Goal: Task Accomplishment & Management: Manage account settings

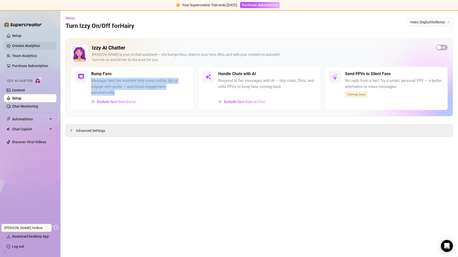
click at [37, 46] on link "Creator Analytics" at bounding box center [32, 46] width 40 height 8
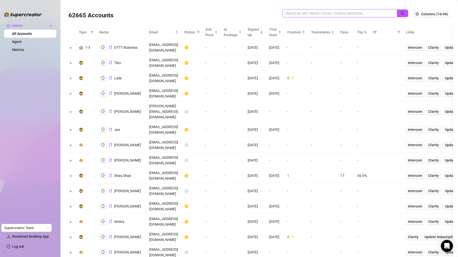
click at [318, 12] on input "search" at bounding box center [337, 14] width 104 height 6
paste input "uSUCN7z4CdXlnWGJXsSfzreRtft1"
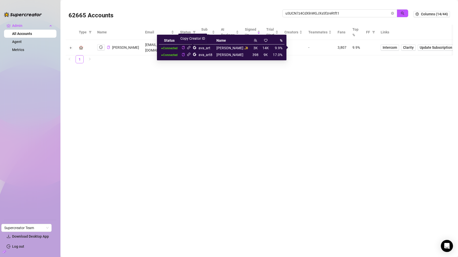
click at [185, 47] on icon "copy" at bounding box center [182, 47] width 3 height 3
click at [191, 47] on icon "link" at bounding box center [189, 48] width 4 height 4
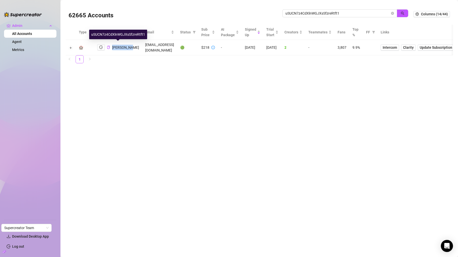
copy span "Ava Rhodes"
drag, startPoint x: 124, startPoint y: 51, endPoint x: 112, endPoint y: 44, distance: 13.6
click at [112, 44] on td "Ava Rhodes" at bounding box center [118, 47] width 48 height 15
click at [314, 14] on input "uSUCN7z4CdXlnWGJXsSfzreRtft1" at bounding box center [337, 14] width 104 height 6
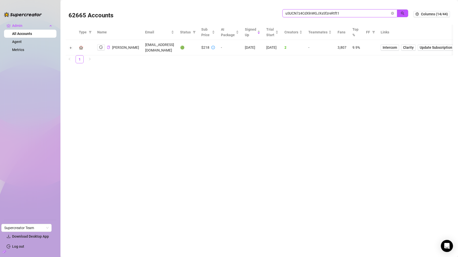
click at [314, 14] on input "uSUCN7z4CdXlnWGJXsSfzreRtft1" at bounding box center [337, 14] width 104 height 6
paste input "vSAltPT6qyVuWpwm6wdvhaG04rU2"
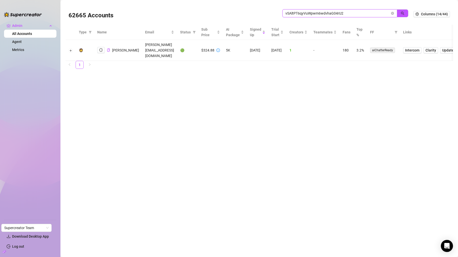
click at [324, 13] on input "vSAltPT6qyVuWpwm6wdvhaG04rU2" at bounding box center [337, 14] width 104 height 6
paste input "5udnuyJvG9R1iWd6bWxhtDuM89"
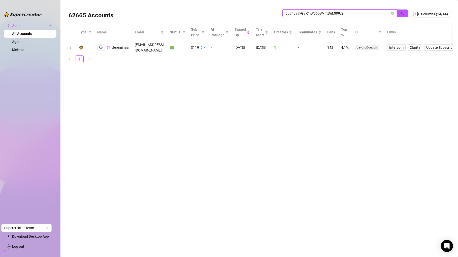
click at [335, 11] on input "5udnuyJvG9R1iWd6bWxhtDuM89U2" at bounding box center [337, 14] width 104 height 6
paste input "e6Y46OGIRcP94AfSlfANjGl7OY6"
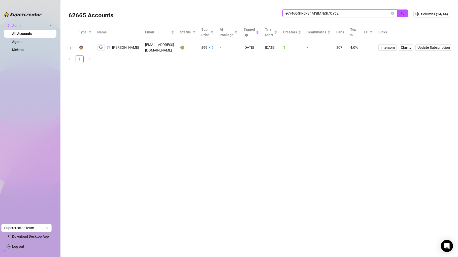
click at [309, 12] on input "e6Y46OGIRcP94AfSlfANjGl7OY62" at bounding box center [337, 14] width 104 height 6
paste input "307TDsawu7MFjQtiKGKYh8cmOVA3"
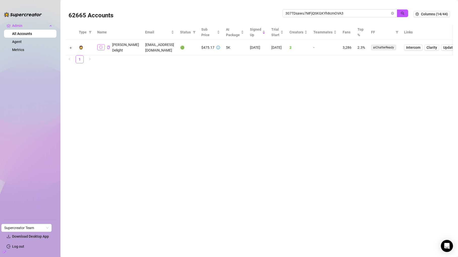
click at [101, 46] on icon "logout" at bounding box center [101, 47] width 4 height 3
click at [326, 11] on input "307TDsawu7MFjQtiKGKYh8cmOVA3" at bounding box center [337, 14] width 104 height 6
paste input "6d5KCATzxrXHO1eJ07EQG3jBaAj2"
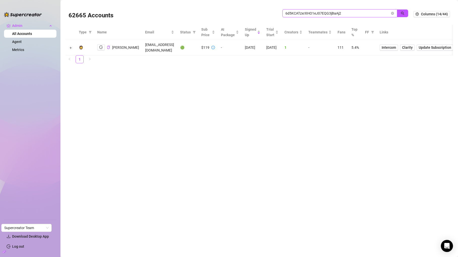
click at [334, 11] on input "6d5KCATzxrXHO1eJ07EQG3jBaAj2" at bounding box center [337, 14] width 104 height 6
paste input "jv4GvQSBFeT0UZsmAquQFCLTShM"
click at [308, 18] on div "jv4GvQSBFeT0UZsmAquQFCLTShM2" at bounding box center [345, 15] width 126 height 13
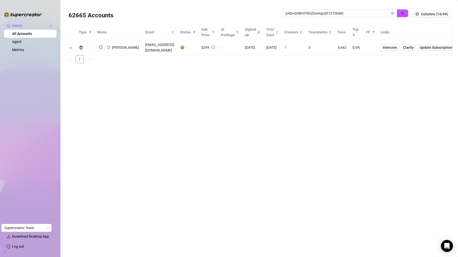
click at [310, 17] on div "jv4GvQSBFeT0UZsmAquQFCLTShM2" at bounding box center [345, 15] width 126 height 13
click at [315, 13] on input "jv4GvQSBFeT0UZsmAquQFCLTShM2" at bounding box center [337, 14] width 104 height 6
paste input "23XVoGdgeDa4S1Z1GIHdz2cZwgu"
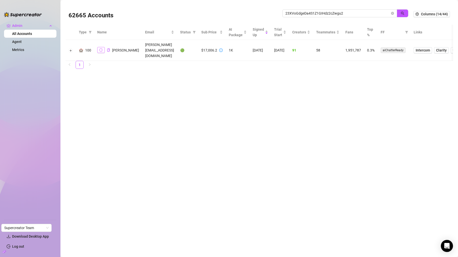
click at [101, 47] on button "button" at bounding box center [101, 50] width 8 height 6
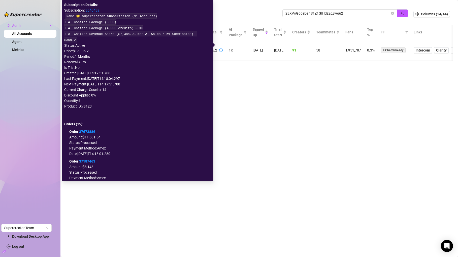
click at [88, 130] on link "37673886" at bounding box center [87, 132] width 16 height 4
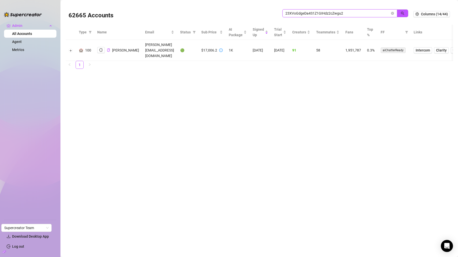
click at [350, 14] on input "23XVoGdgeDa4S1Z1GIHdz2cZwgu2" at bounding box center [337, 14] width 104 height 6
paste input "W32MbZQEoTRUD62DZ2viM2j6V9G3"
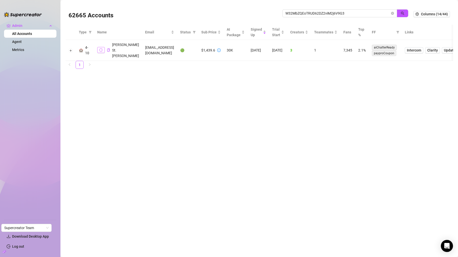
click at [101, 49] on icon "logout" at bounding box center [101, 50] width 4 height 3
click at [298, 11] on input "W32MbZQEoTRUD62DZ2viM2j6V9G3" at bounding box center [337, 14] width 104 height 6
paste input "1umRTI2bMAexTmgpHaUvisFezbk2"
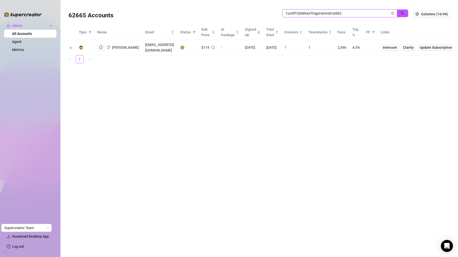
click at [308, 14] on input "1umRTI2bMAexTmgpHaUvisFezbk2" at bounding box center [337, 14] width 104 height 6
paste input "eytcfhIhFabkudfZ2Eq05dz3uEC"
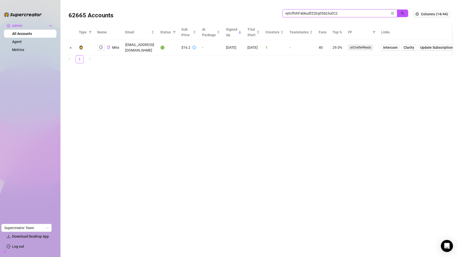
click at [305, 12] on input "eytcfhIhFabkudfZ2Eq05dz3uEC2" at bounding box center [337, 14] width 104 height 6
paste input "yvULdctlMDfZsiaqTos6ZADe9z83"
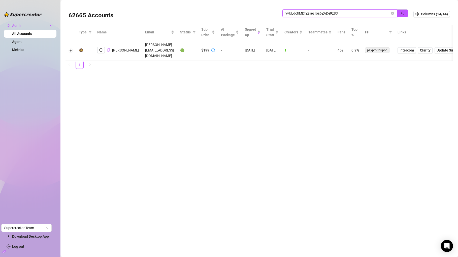
click at [307, 12] on input "yvULdctlMDfZsiaqTos6ZADe9z83" at bounding box center [337, 14] width 104 height 6
paste input "HxZYIQXiWGZF8h3m4MBeKl66Bgu2"
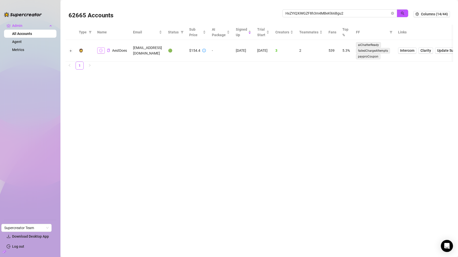
click at [104, 52] on button "button" at bounding box center [101, 51] width 8 height 6
click at [307, 11] on input "HxZYIQXiWGZF8h3m4MBeKl66Bgu2" at bounding box center [337, 14] width 104 height 6
paste input "uxatWNZOzWRvwOE1KrpNEVLydfC3"
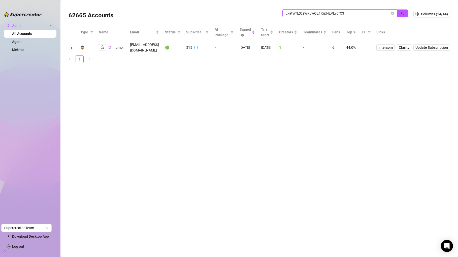
click at [300, 9] on span "uxatWNZOzWRvwOE1KrpNEVLydfC3" at bounding box center [339, 13] width 115 height 8
click at [300, 11] on input "uxatWNZOzWRvwOE1KrpNEVLydfC3" at bounding box center [337, 14] width 104 height 6
paste input "TCvr7aLxBqMNCNIYl2CYHU3rHb4"
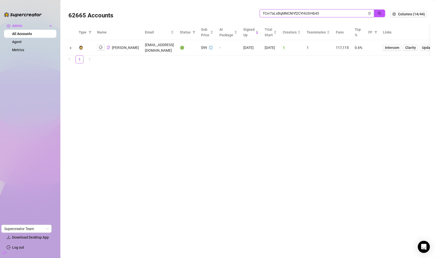
click at [322, 14] on input "TCvr7aLxBqMNCNIYl2CYHU3rHb43" at bounding box center [315, 14] width 104 height 6
paste input "co4aQC6moNhLflPwajEVFm3VeVH2"
click at [103, 50] on button "button" at bounding box center [101, 47] width 8 height 6
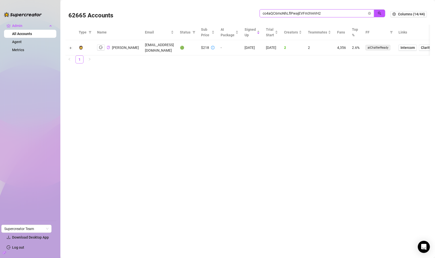
click at [271, 13] on input "co4aQC6moNhLflPwajEVFm3VeVH2" at bounding box center [315, 14] width 104 height 6
paste input "VtRK6yUVUYOVNQJSFcESw8c1wVd"
click at [101, 47] on icon "logout" at bounding box center [101, 48] width 4 height 4
click at [318, 18] on div "VtRK6yUVUYOVNQJSFcESw8c1wVd2" at bounding box center [323, 15] width 126 height 13
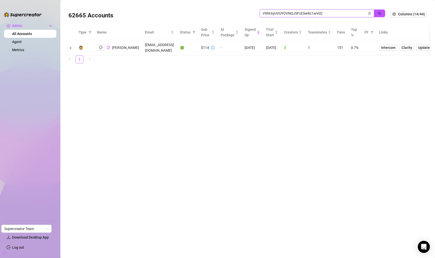
click at [321, 15] on input "VtRK6yUVUYOVNQJSFcESw8c1wVd2" at bounding box center [315, 14] width 104 height 6
paste input "gq3N31kaEJg9OZRK1xAV42Gf3iP"
click at [352, 16] on input "gq3N31kaEJg9OZRK1xAV42Gf3iP2" at bounding box center [315, 14] width 104 height 6
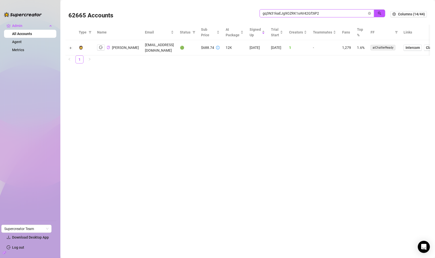
click at [352, 16] on input "gq3N31kaEJg9OZRK1xAV42Gf3iP2" at bounding box center [315, 14] width 104 height 6
paste input "4JldOdanbMOfdHVUExeS5sAAAb4"
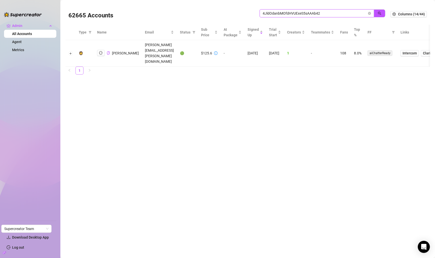
click at [321, 11] on input "4JldOdanbMOfdHVUExeS5sAAAb42" at bounding box center [315, 14] width 104 height 6
paste input "HI6CYBzUIaOIg6Yt4WxWuuD5czQ"
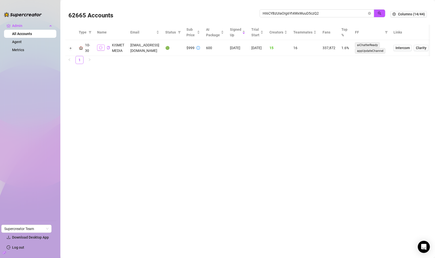
click at [101, 49] on icon "logout" at bounding box center [101, 47] width 4 height 3
click at [311, 14] on input "HI6CYBzUIaOIg6Yt4WxWuuD5czQ2" at bounding box center [315, 14] width 104 height 6
paste input "KLCb3vDE72UaWka6NTAowVFrBp73"
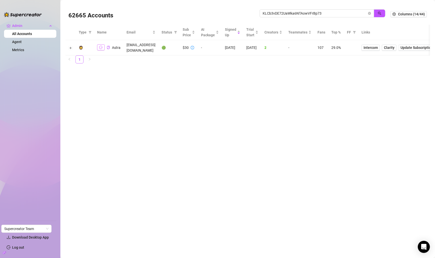
click at [101, 46] on icon "logout" at bounding box center [101, 48] width 4 height 4
click at [313, 14] on input "KLCb3vDE72UaWka6NTAowVFrBp73" at bounding box center [315, 14] width 104 height 6
paste input "5l89pGU1sZQCxSa2JcRhKFSYgog2"
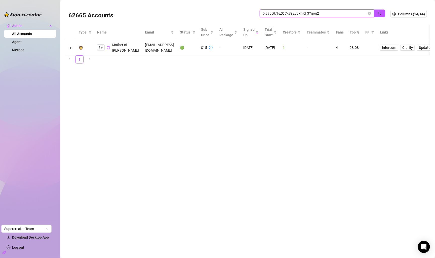
click at [325, 15] on input "5l89pGU1sZQCxSa2JcRhKFSYgog2" at bounding box center [315, 14] width 104 height 6
paste input "jJMTGmEBaVSLhbFQ7SR0hBlxyM"
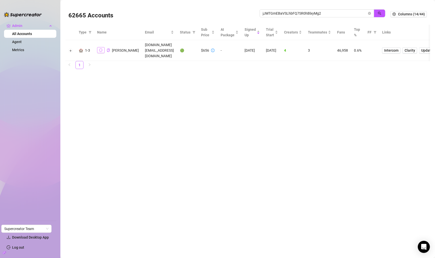
click at [99, 48] on icon "logout" at bounding box center [101, 50] width 4 height 4
click at [303, 16] on input "jJMTGmEBaVSLhbFQ7SR0hBlxyMg2" at bounding box center [315, 14] width 104 height 6
paste input "MubWqCr3lU2AnJpevqmEKwNuno1"
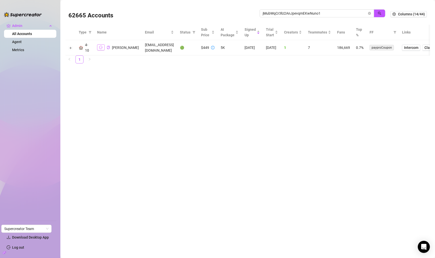
click at [99, 47] on icon "logout" at bounding box center [101, 48] width 4 height 4
click at [331, 13] on input "jMubWqCr3lU2AnJpevqmEKwNuno1" at bounding box center [315, 14] width 104 height 6
paste input "RP5pwDCR9vhEnLOijicaWcTKS9h2"
click at [325, 11] on input "RP5pwDCR9vhEnLOijicaWcTKS9h2" at bounding box center [315, 14] width 104 height 6
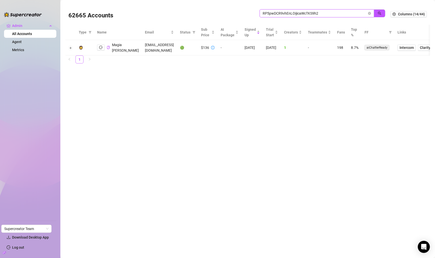
click at [325, 11] on input "RP5pwDCR9vhEnLOijicaWcTKS9h2" at bounding box center [315, 14] width 104 height 6
paste input "CVYU2c5eBLUVGulRcBzTG8cCQfv1"
click at [336, 14] on input "CVYU2c5eBLUVGulRcBzTG8cCQfv1" at bounding box center [315, 14] width 104 height 6
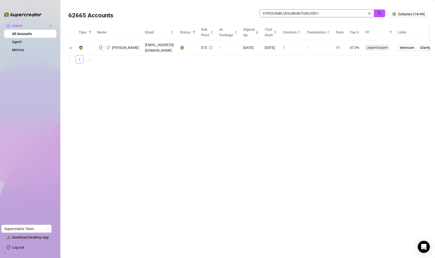
paste input "w6TpUVhK85QhgzHth5qi2F1S64W2"
click at [102, 46] on icon "logout" at bounding box center [101, 48] width 4 height 4
click at [335, 12] on input "w6TpUVhK85QhgzHth5qi2F1S64W2" at bounding box center [315, 14] width 104 height 6
paste input "5456bFJVE3OWOdOZKlKMcZzbRoX"
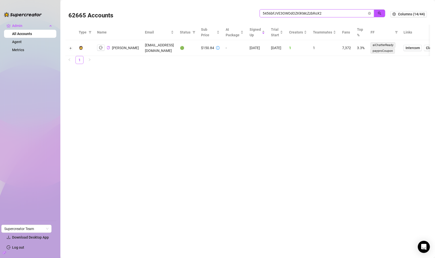
click at [357, 13] on input "5456bFJVE3OWOdOZKlKMcZzbRoX2" at bounding box center [315, 14] width 104 height 6
paste input "DNmrAWqn8YcqYrqiT632i1IL6Xh1"
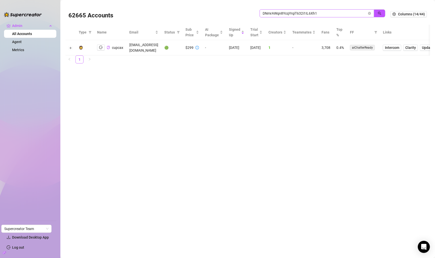
click at [339, 16] on span "DNmrAWqn8YcqYrqiT632i1IL6Xh1" at bounding box center [317, 13] width 115 height 8
paste input "aQTwMzOKIiaOrMf5Gmybh9a0djs1"
paste input "search"
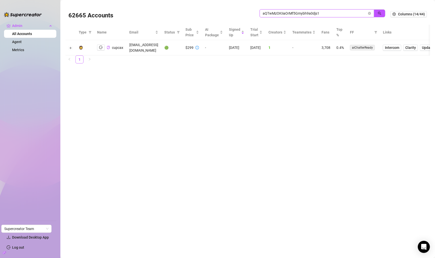
scroll to position [0, 0]
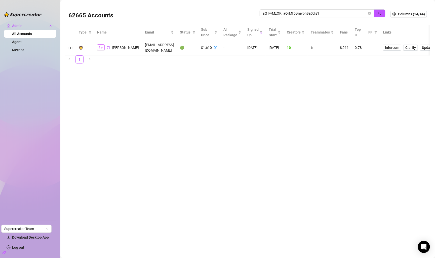
click at [100, 46] on icon "logout" at bounding box center [101, 48] width 4 height 4
click at [310, 14] on input "aQTwMzOKIiaOrMf5Gmybh9a0djs1" at bounding box center [315, 14] width 104 height 6
paste input "wT4itTx4nqWaJH960v05RDTC2FI3"
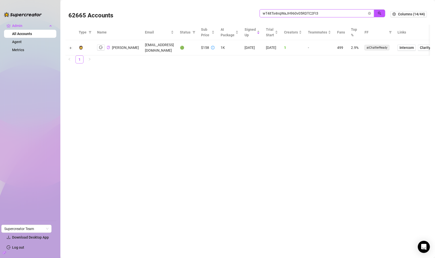
click at [331, 13] on input "wT4itTx4nqWaJH960v05RDTC2FI3" at bounding box center [315, 14] width 104 height 6
paste input "zNofFIxnbWdQcpJyLtTaEBwPjbR2"
click at [101, 46] on icon "logout" at bounding box center [101, 48] width 4 height 4
click at [285, 15] on input "zNofFIxnbWdQcpJyLtTaEBwPjbR2" at bounding box center [315, 14] width 104 height 6
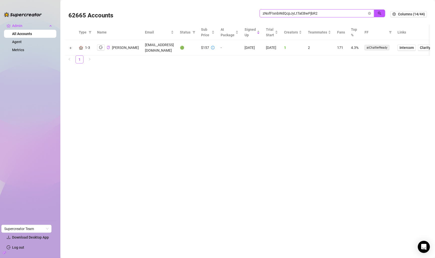
click at [285, 15] on input "zNofFIxnbWdQcpJyLtTaEBwPjbR2" at bounding box center [315, 14] width 104 height 6
paste input "hsWyUzgdbSbMGKj0wmiFjjolt1K"
click at [341, 12] on input "hsWyUzgdbSbMGKj0wmiFjjolt1K2" at bounding box center [315, 14] width 104 height 6
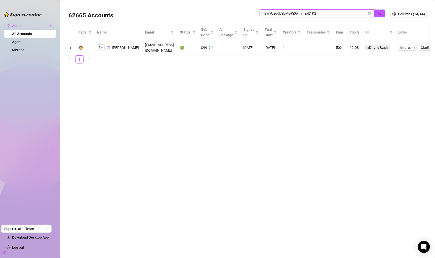
paste input "gq3N31kaEJg9OZRK1xAV42Gf3iP"
click at [311, 13] on input "gq3N31kaEJg9OZRK1xAV42Gf3iP2" at bounding box center [315, 14] width 104 height 6
paste input "occKgxCw00dEM0OfLXv4tnc03Fg"
click at [292, 10] on span "occKgxCw00dEM0OfLXv4tnc03Fg2" at bounding box center [317, 13] width 115 height 8
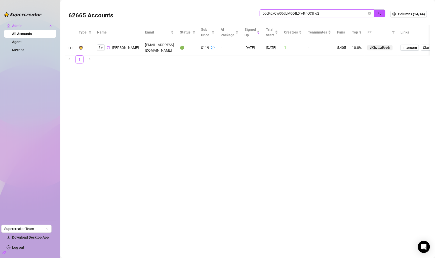
click at [292, 10] on span "occKgxCw00dEM0OfLXv4tnc03Fg2" at bounding box center [317, 13] width 115 height 8
click at [293, 14] on input "occKgxCw00dEM0OfLXv4tnc03Fg2" at bounding box center [315, 14] width 104 height 6
paste input "JKxpLBAGIvXrqm2wZvmwdGFZesJ"
click at [308, 14] on input "JKxpLBAGIvXrqm2wZvmwdGFZesJ2" at bounding box center [315, 14] width 104 height 6
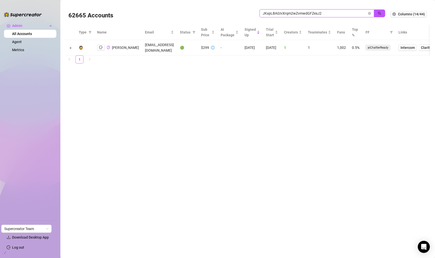
click at [308, 14] on input "JKxpLBAGIvXrqm2wZvmwdGFZesJ2" at bounding box center [315, 14] width 104 height 6
paste input "CnXYPXMoM0OC0MrAwTx8J3UdhQ6"
click at [304, 15] on input "CnXYPXMoM0OC0MrAwTx8J3UdhQ62" at bounding box center [315, 14] width 104 height 6
paste input "GPQTQFPWrffCo9LnJo8craz5oy23"
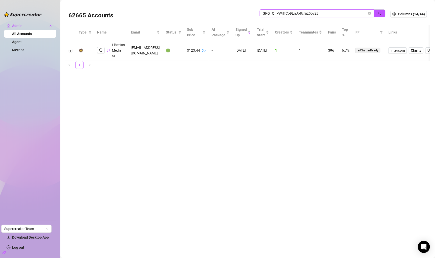
click at [305, 10] on span "GPQTQFPWrffCo9LnJo8craz5oy23" at bounding box center [317, 13] width 115 height 8
click at [305, 16] on input "GPQTQFPWrffCo9LnJo8craz5oy23" at bounding box center [315, 14] width 104 height 6
paste input "JIo3M4Q6A2OybjYYiFb30zUSTkB"
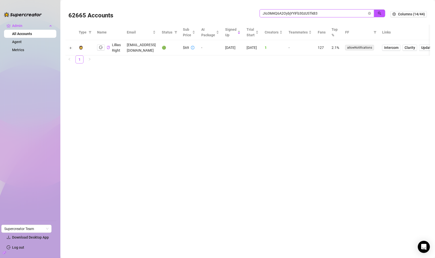
click at [325, 16] on input "JIo3M4Q6A2OybjYYiFb30zUSTkB3" at bounding box center [315, 14] width 104 height 6
paste input "BO0Y8eoWDncUNWqJLeyLV7trNxq1"
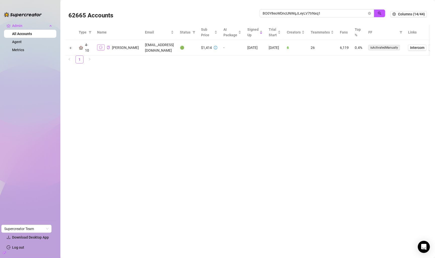
click at [99, 50] on button "button" at bounding box center [101, 47] width 8 height 6
click at [289, 14] on input "BO0Y8eoWDncUNWqJLeyLV7trNxq1" at bounding box center [315, 14] width 104 height 6
paste input "WcvHfsnF21U5YXDJk6LHOhgfRuD3"
click at [99, 50] on button "button" at bounding box center [101, 47] width 8 height 6
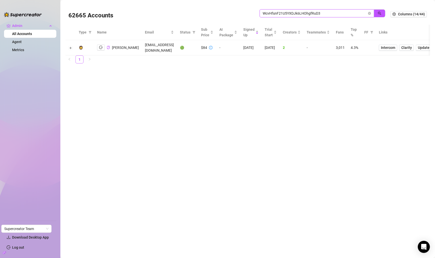
click at [337, 15] on input "WcvHfsnF21U5YXDJk6LHOhgfRuD3" at bounding box center [315, 14] width 104 height 6
paste input "5xln76Z5LyWtaZ4jDImc4ilRtfn2"
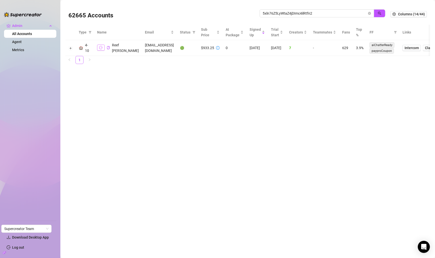
click at [102, 48] on icon "logout" at bounding box center [101, 48] width 4 height 4
click at [344, 11] on input "5xln76Z5LyWtaZ4jDImc4ilRtfn2" at bounding box center [315, 14] width 104 height 6
paste input "RNl83CNPz5UK4m2fqIs6c3R1VSK"
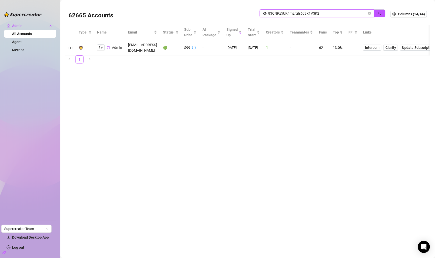
click at [330, 15] on input "RNl83CNPz5UK4m2fqIs6c3R1VSK2" at bounding box center [315, 14] width 104 height 6
paste input "uYZIxXdcyXEU0E84egctdNvgW73"
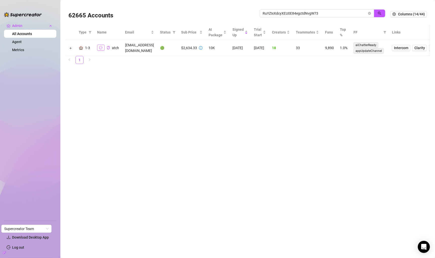
click at [102, 45] on button "button" at bounding box center [101, 48] width 8 height 6
click at [339, 12] on input "RuYZIxXdcyXEU0E84egctdNvgW73" at bounding box center [315, 14] width 104 height 6
paste input "a3Ogqn5vtYRddbWkkXLS9bcv9mE2"
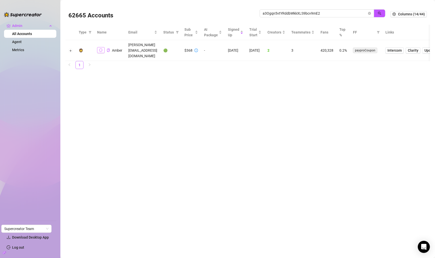
click at [100, 48] on icon "logout" at bounding box center [101, 50] width 4 height 4
click at [283, 16] on span "a3Ogqn5vtYRddbWkkXLS9bcv9mE2" at bounding box center [317, 13] width 115 height 8
click at [285, 15] on input "a3Ogqn5vtYRddbWkkXLS9bcv9mE2" at bounding box center [315, 14] width 104 height 6
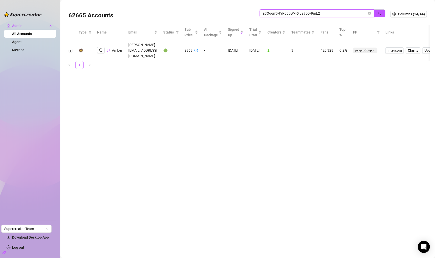
paste input "DUnAEIfTMDUi41s86qYgte9IFww1"
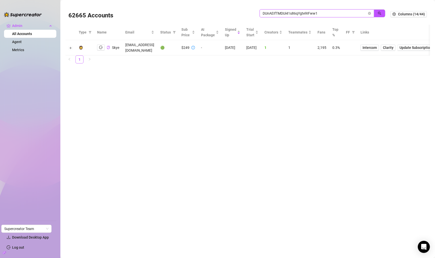
click at [316, 13] on input "DUnAEIfTMDUi41s86qYgte9IFww1" at bounding box center [315, 14] width 104 height 6
paste input "ueoWPEvBF6ZijOAep0dncLZpBbX2"
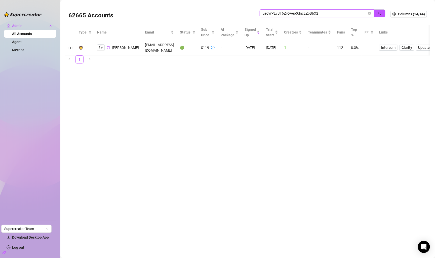
click at [332, 17] on span "ueoWPEvBF6ZijOAep0dncLZpBbX2" at bounding box center [317, 13] width 115 height 8
paste input "UTyxCt8UwxQ5zerk2KPnUk6EZht2"
paste input "search"
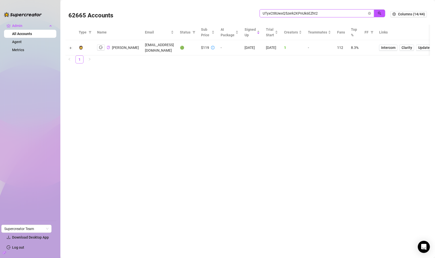
scroll to position [0, 0]
paste input "K9YsLt58IQdbr8XHoPIHwEPqVPw"
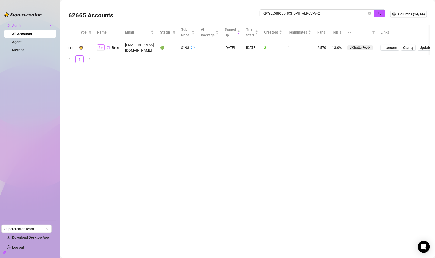
click at [102, 46] on icon "logout" at bounding box center [101, 47] width 4 height 3
click at [321, 13] on input "K9YsLt58IQdbr8XHoPIHwEPqVPw2" at bounding box center [315, 14] width 104 height 6
paste input "usiqXpYBe9aZWO6wBsm67uVZ1sI"
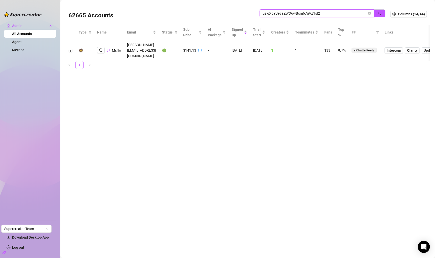
click at [330, 14] on input "usiqXpYBe9aZWO6wBsm67uVZ1sI2" at bounding box center [315, 14] width 104 height 6
paste input "FxcQDEvtSkRFQal9JYtFv9fMqx4"
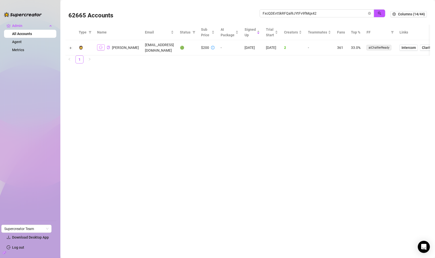
click at [100, 46] on icon "logout" at bounding box center [101, 48] width 4 height 4
click at [348, 13] on input "FxcQDEvtSkRFQal9JYtFv9fMqx42" at bounding box center [315, 14] width 104 height 6
paste input "WBtJkZwabqVJ3bhQJS3ZMxr96Ar1"
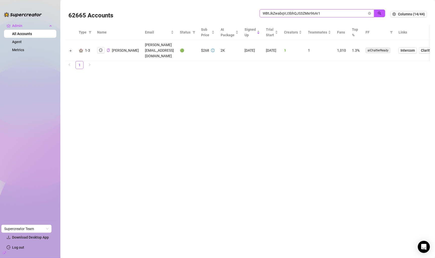
click at [333, 15] on input "WBtJkZwabqVJ3bhQJS3ZMxr96Ar1" at bounding box center [315, 14] width 104 height 6
paste input "UdZuhynVHnRcFfagZKKidES4MeH3"
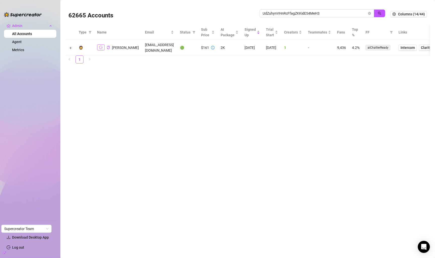
click at [100, 45] on button "button" at bounding box center [101, 47] width 8 height 6
click at [346, 13] on input "UdZuhynVHnRcFfagZKKidES4MeH3" at bounding box center [315, 14] width 104 height 6
paste input "lOEc0i2b8gZkC1fGE2jYAv0gFiD"
click at [102, 50] on button "button" at bounding box center [101, 47] width 8 height 6
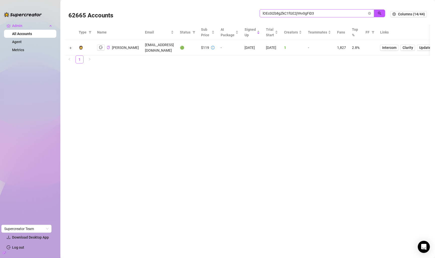
click at [291, 10] on span "lOEc0i2b8gZkC1fGE2jYAv0gFiD3" at bounding box center [317, 13] width 115 height 8
click at [292, 11] on input "lOEc0i2b8gZkC1fGE2jYAv0gFiD3" at bounding box center [315, 14] width 104 height 6
paste input "B3DmKupy0lZkWAtG7TDLfCEutIR2"
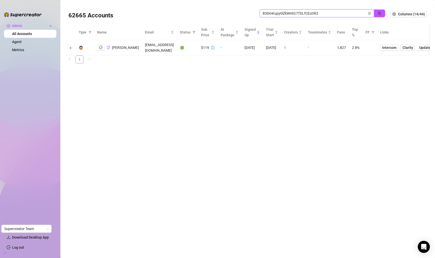
click at [290, 14] on input "B3DmKupy0lZkWAtG7TDLfCEutIR2" at bounding box center [315, 14] width 104 height 6
paste input "jSdknyWZbeY5Gx1lGZZ3BMvbCDF3"
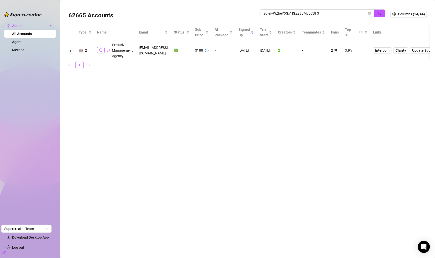
click at [98, 53] on button "button" at bounding box center [101, 50] width 8 height 6
click at [356, 9] on span "jSdknyWZbeY5Gx1lGZZ3BMvbCDF3" at bounding box center [317, 13] width 115 height 8
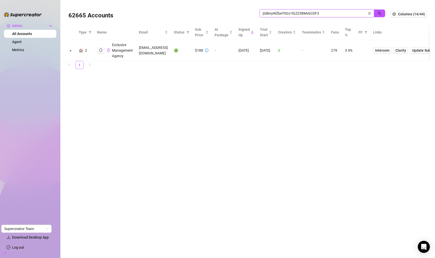
paste input "B3DmKupy0lZkWAtG7TDLfCEutIR2"
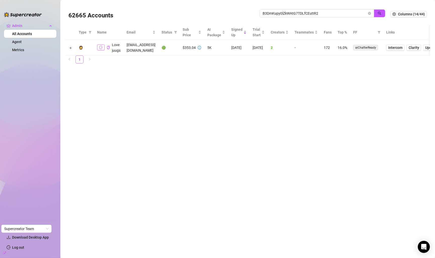
click at [102, 50] on button "button" at bounding box center [101, 47] width 8 height 6
click at [354, 15] on input "B3DmKupy0lZkWAtG7TDLfCEutIR2" at bounding box center [315, 14] width 104 height 6
paste input "ewsciUr7F7dhuAQ6ax0rfQSp2DE"
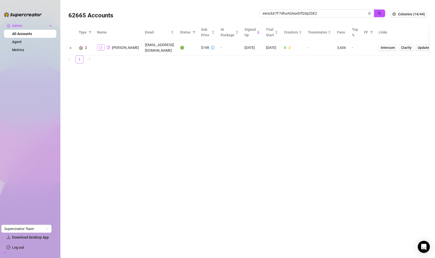
click at [100, 46] on icon "logout" at bounding box center [101, 47] width 4 height 3
click at [300, 12] on input "ewsciUr7F7dhuAQ6ax0rfQSp2DE2" at bounding box center [315, 14] width 104 height 6
paste input "PsUT8oEKCtVYCKuicmIm1Y3KAug"
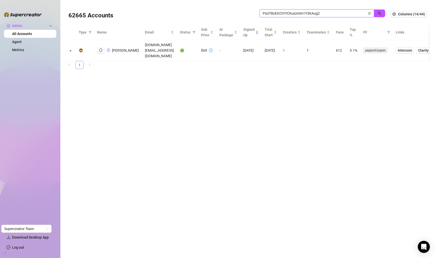
click at [341, 12] on input "PsUT8oEKCtVYCKuicmIm1Y3KAug2" at bounding box center [315, 14] width 104 height 6
paste input "QmMruNjN7DZsWPOtXnQ60yJ5qWb"
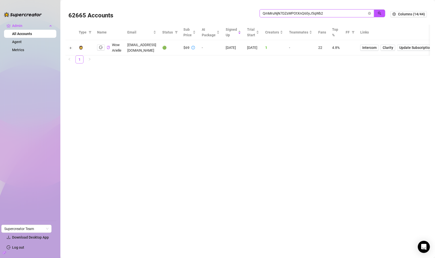
click at [332, 14] on input "QmMruNjN7DZsWPOtXnQ60yJ5qWb2" at bounding box center [315, 14] width 104 height 6
paste input "fx27tmKiKPbNBeL5OmUiHsbRb9m1"
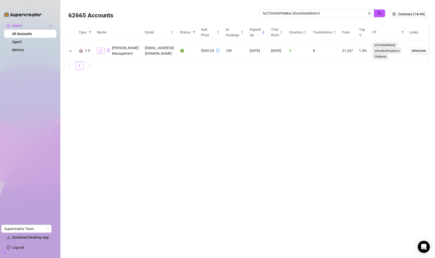
click at [102, 51] on icon "logout" at bounding box center [101, 51] width 4 height 4
click at [314, 11] on input "fx27tmKiKPbNBeL5OmUiHsbRb9m1" at bounding box center [315, 14] width 104 height 6
paste input "s1FqdECcCqdinIcpDlVAtNmVvss2"
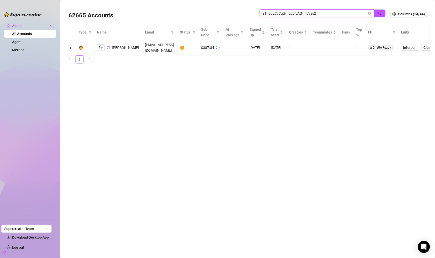
click at [350, 13] on input "s1FqdECcCqdinIcpDlVAtNmVvss2" at bounding box center [315, 14] width 104 height 6
paste input "wSh85kKCtcP5EbwNrKB1tRSGQQt"
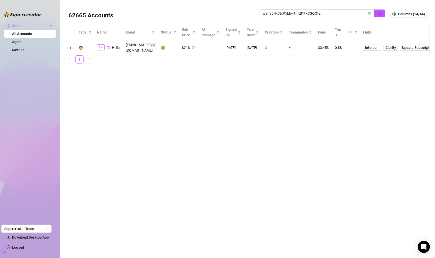
click at [101, 46] on icon "logout" at bounding box center [101, 48] width 4 height 4
click at [341, 9] on div "62665 Accounts wSh85kKCtcP5EbwNrKB1tRSGQQt2" at bounding box center [229, 14] width 322 height 17
click at [341, 12] on input "wSh85kKCtcP5EbwNrKB1tRSGQQt2" at bounding box center [315, 14] width 104 height 6
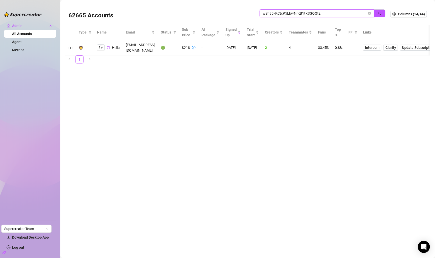
paste input "Yip0J6cVB8fiPv3AZfH4Y60l0ZE"
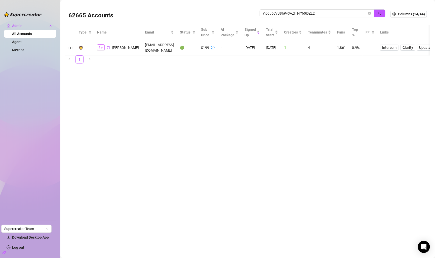
click at [101, 48] on icon "logout" at bounding box center [101, 48] width 4 height 4
click at [337, 13] on input "Yip0J6cVB8fiPv3AZfH4Y60l0ZE2" at bounding box center [315, 14] width 104 height 6
paste input "oigABqwGXEZEVl4CMtXLbMeV0yG3"
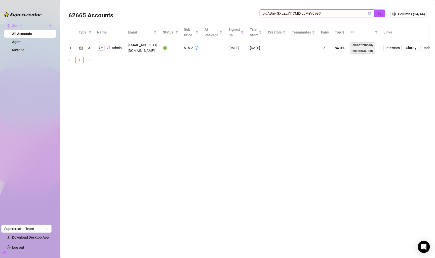
click at [330, 14] on input "oigABqwGXEZEVl4CMtXLbMeV0yG3" at bounding box center [315, 14] width 104 height 6
paste input "iDhuTsaeZvZ1FFlf0kFtOiqthYe2"
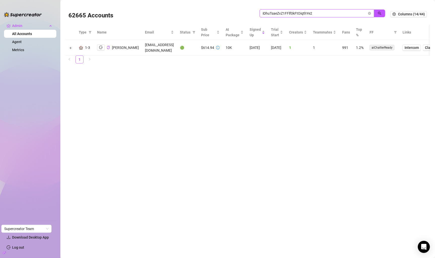
click at [312, 14] on input "iDhuTsaeZvZ1FFlf0kFtOiqthYe2" at bounding box center [315, 14] width 104 height 6
paste input "ZnbB3r7f3bcxswAiN71nml3UziJ3"
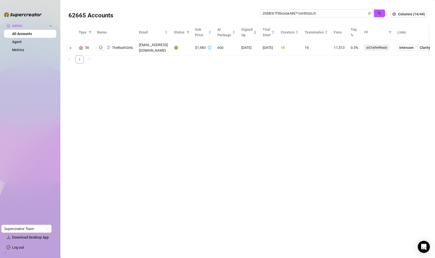
click at [95, 45] on td "TheBashGirls" at bounding box center [115, 47] width 42 height 15
click at [99, 46] on icon "logout" at bounding box center [101, 48] width 4 height 4
click at [324, 13] on input "ZnbB3r7f3bcxswAiN71nml3UziJ3" at bounding box center [315, 14] width 104 height 6
paste input "KVC3tJe22Ne6uUIPESsy90IyaxX2"
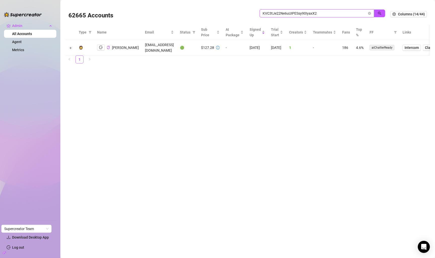
click at [348, 12] on input "KVC3tJe22Ne6uUIPESsy90IyaxX2" at bounding box center [315, 14] width 104 height 6
paste input "iaUaI8Wop9TRTAcJrQSSrEftcGA"
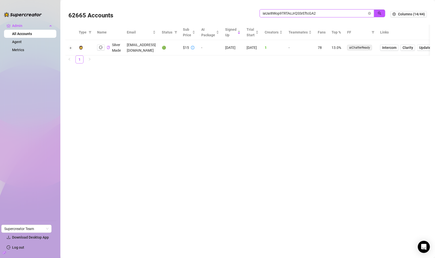
click at [307, 13] on input "iaUaI8Wop9TRTAcJrQSSrEftcGA2" at bounding box center [315, 14] width 104 height 6
paste input "5pC42ZkRvqYTjnhdkGo2e7NoQ8x1"
click at [96, 50] on td "Tinker Bone" at bounding box center [109, 47] width 30 height 15
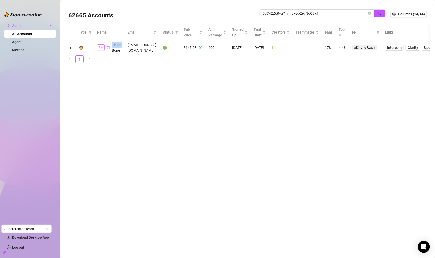
click at [100, 49] on button "button" at bounding box center [101, 47] width 8 height 6
click at [313, 15] on input "5pC42ZkRvqYTjnhdkGo2e7NoQ8x1" at bounding box center [315, 14] width 104 height 6
paste input "JmwQLXp4jkgwqVGnI8itCFXv5d22"
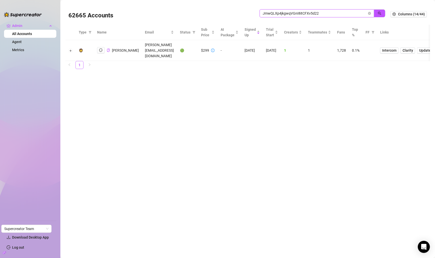
click at [325, 12] on input "JmwQLXp4jkgwqVGnI8itCFXv5d22" at bounding box center [315, 14] width 104 height 6
paste input "drbT0gPTZNRg6yqeBDWoDKSAcw9"
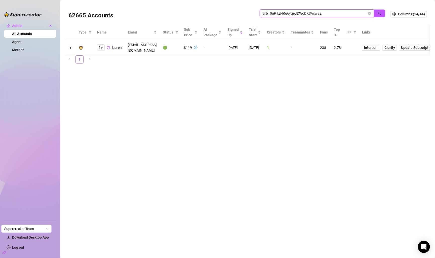
click at [328, 14] on input "drbT0gPTZNRg6yqeBDWoDKSAcw92" at bounding box center [315, 14] width 104 height 6
paste input "8gyX73MbNRehgXxFeexLP4XQIqq"
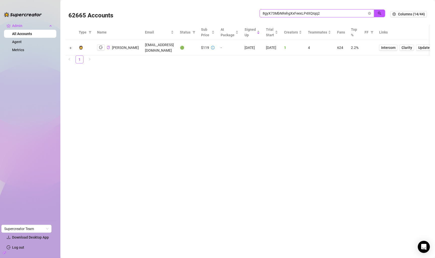
click at [346, 14] on input "8gyX73MbNRehgXxFeexLP4XQIqq2" at bounding box center [315, 14] width 104 height 6
paste input "3Q8U12j9OEhoUhKqmJBz4ntnrRI"
click at [104, 46] on div "Trey Jarmond" at bounding box center [118, 47] width 42 height 6
click at [99, 46] on icon "logout" at bounding box center [101, 48] width 4 height 4
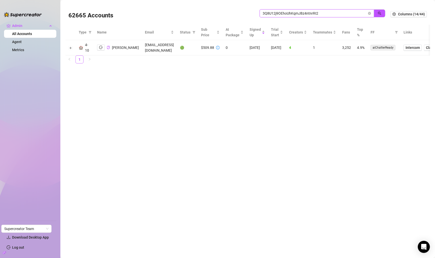
click at [344, 13] on input "3Q8U12j9OEhoUhKqmJBz4ntnrRI2" at bounding box center [315, 14] width 104 height 6
paste input "4zxUiW6zTfasxQ7NF9Kw4gQ67PC"
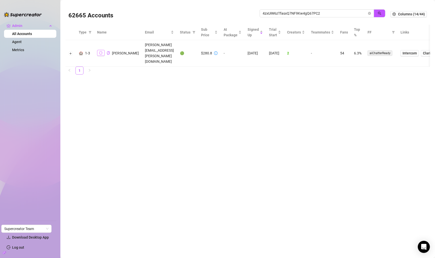
click at [100, 51] on icon "logout" at bounding box center [101, 53] width 4 height 4
click at [337, 16] on input "4zxUiW6zTfasxQ7NF9Kw4gQ67PC2" at bounding box center [315, 14] width 104 height 6
paste input "XuZhIxaLWRdFA26vQWo9zXvC6Bo1"
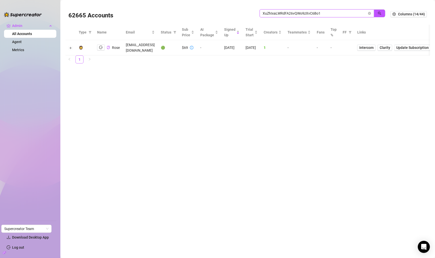
click at [318, 12] on input "XuZhIxaLWRdFA26vQWo9zXvC6Bo1" at bounding box center [315, 14] width 104 height 6
paste input "mDCerV3TuEOzEc71IUP62M8CR163"
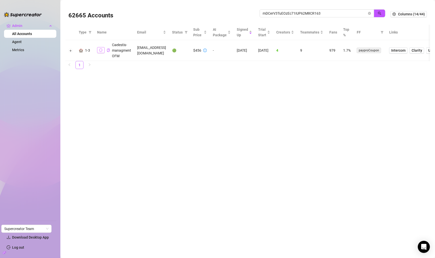
click at [102, 50] on icon "logout" at bounding box center [101, 50] width 4 height 4
click at [289, 13] on input "mDCerV3TuEOzEc71IUP62M8CR163" at bounding box center [315, 14] width 104 height 6
paste input "i1mQB94Uz0XsDAz97bvDRL9fd4e2"
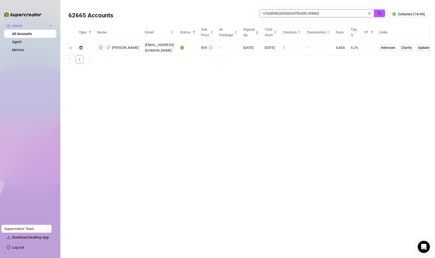
click at [336, 12] on input "i1mQB94Uz0XsDAz97bvDRL9fd4e2" at bounding box center [315, 14] width 104 height 6
paste input "H5mwtrNRThgf76mP47eidjjyXvs"
click at [328, 9] on span "H5mwtrNRThgf76mP47eidjjyXvs2" at bounding box center [317, 13] width 115 height 8
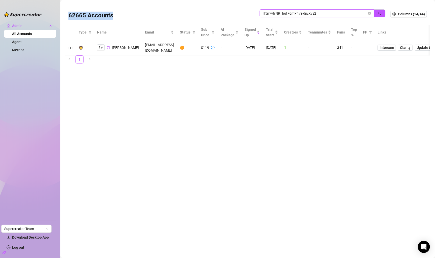
click at [328, 9] on span "H5mwtrNRThgf76mP47eidjjyXvs2" at bounding box center [317, 13] width 115 height 8
paste input "LoiCHE1zbshXsEnccy17x89R1BS2"
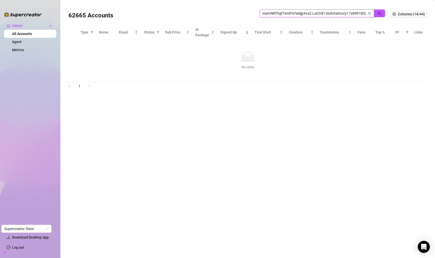
paste input "search"
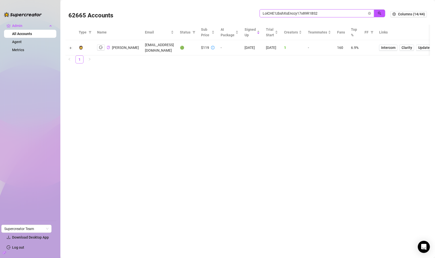
click at [335, 13] on input "LoiCHE1zbshXsEnccy17x89R1BS2" at bounding box center [315, 14] width 104 height 6
paste input "RfSmlGiL5HUby43yY3pyGge6JPf"
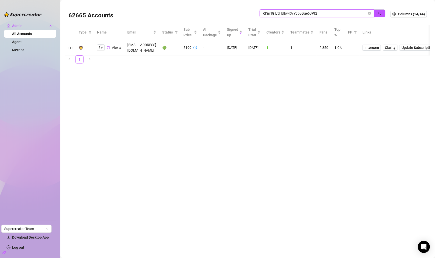
click at [325, 11] on input "RfSmlGiL5HUby43yY3pyGge6JPf2" at bounding box center [315, 14] width 104 height 6
paste input "6dS0RqVK7yZZQFJNSyWRnGUvCkw1"
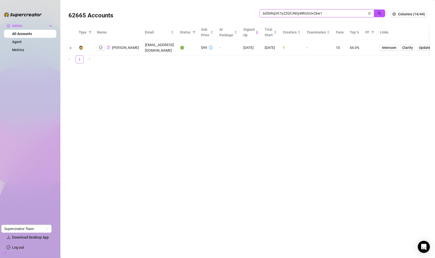
click at [334, 13] on input "6dS0RqVK7yZZQFJNSyWRnGUvCkw1" at bounding box center [315, 14] width 104 height 6
paste input "cZx6KupfzqcFF3A6f8gdeMv5Uq92"
click at [328, 13] on input "cZx6KupfzqcFF3A6f8gdeMv5Uq92" at bounding box center [315, 14] width 104 height 6
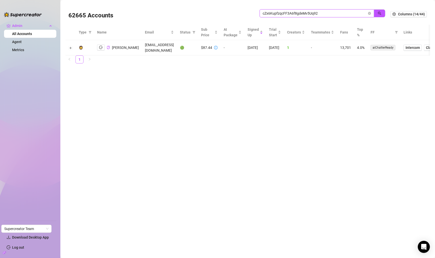
paste input "VS8Wfo0W9wao4t68yjMyQQ85SXp"
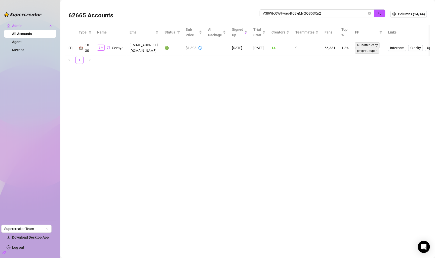
click at [103, 45] on button "button" at bounding box center [101, 48] width 8 height 6
click at [334, 13] on input "VS8Wfo0W9wao4t68yjMyQQ85SXp2" at bounding box center [315, 14] width 104 height 6
paste input "XndwiksdjPNATF7QBci3bK7qI0b"
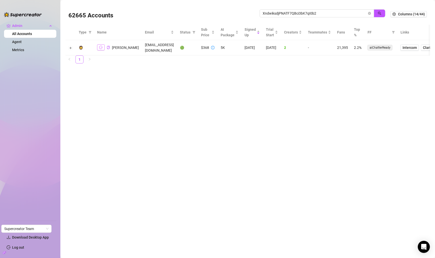
click at [100, 47] on button "button" at bounding box center [101, 47] width 8 height 6
click at [331, 12] on input "XndwiksdjPNATF7QBci3bK7qI0b2" at bounding box center [315, 14] width 104 height 6
paste input "8rkljOdyWoWKvqQfxehKJoOgwry"
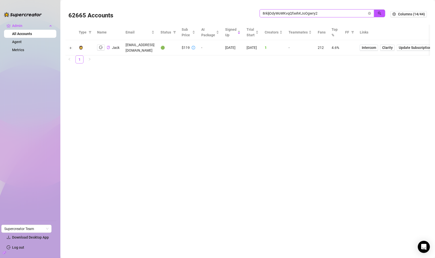
click at [343, 15] on input "8rkljOdyWoWKvqQfxehKJoOgwry2" at bounding box center [315, 14] width 104 height 6
paste input "ozrDIWkpQEVLgvtctpHGx0c90cn1"
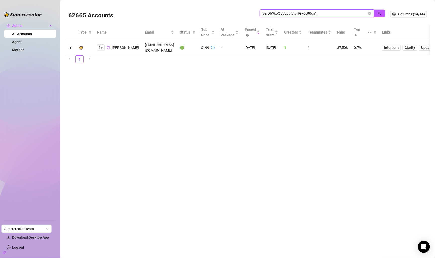
click at [331, 15] on input "ozrDIWkpQEVLgvtctpHGx0c90cn1" at bounding box center [315, 14] width 104 height 6
paste input "Flw7xyy9RbSDpuuxZGp1bdAZrzA2"
click at [340, 14] on input "Flw7xyy9RbSDpuuxZGp1bdAZrzA2" at bounding box center [315, 14] width 104 height 6
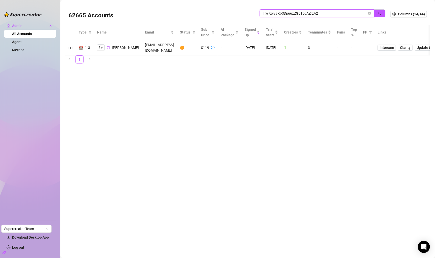
paste input "tKiV4etlKObteY6Cu87cDIGvSYJ3"
click at [313, 16] on span "tKiV4etlKObteY6Cu87cDIGvSYJ3" at bounding box center [317, 13] width 115 height 8
click at [313, 15] on input "tKiV4etlKObteY6Cu87cDIGvSYJ3" at bounding box center [315, 14] width 104 height 6
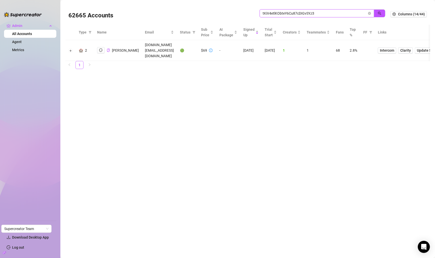
click at [313, 15] on input "tKiV4etlKObteY6Cu87cDIGvSYJ3" at bounding box center [315, 14] width 104 height 6
paste input "dpHqdWC9dTRbm0iTNatO4VqCwu"
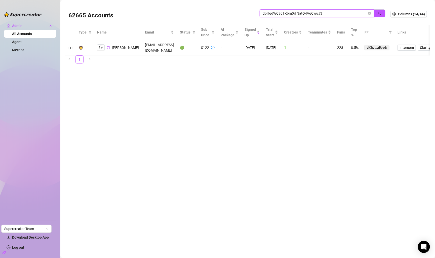
click at [330, 13] on input "dpHqdWC9dTRbm0iTNatO4VqCwuJ3" at bounding box center [315, 14] width 104 height 6
paste input "D4w5Rq4tFDgWn2m0JZdFDaQKNI72"
click at [339, 15] on input "D4w5Rq4tFDgWn2m0JZdFDaQKNI72" at bounding box center [315, 14] width 104 height 6
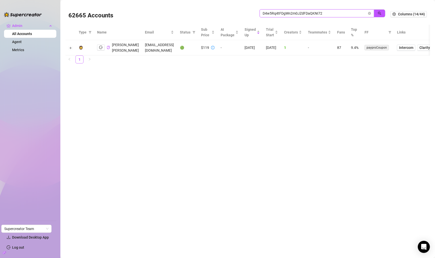
click at [339, 15] on input "D4w5Rq4tFDgWn2m0JZdFDaQKNI72" at bounding box center [315, 14] width 104 height 6
paste input "aCObwViZHNM4aZbFxxygukbkf4F"
click at [98, 48] on button "button" at bounding box center [101, 47] width 8 height 6
click at [319, 14] on input "aCObwViZHNM4aZbFxxygukbkf4F2" at bounding box center [315, 14] width 104 height 6
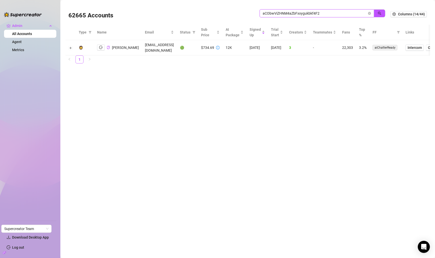
paste input "fLyCiD0QKkWh59Vqqx4DgiTVHoz1"
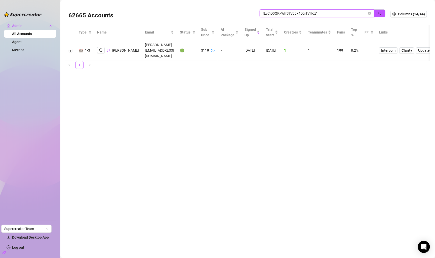
click at [331, 13] on input "fLyCiD0QKkWh59Vqqx4DgiTVHoz1" at bounding box center [315, 14] width 104 height 6
paste input "wp83oNUx14QLMAnyqQMgkOozlic2"
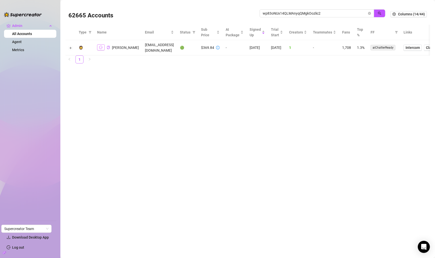
click at [102, 44] on button "button" at bounding box center [101, 47] width 8 height 6
click at [324, 16] on input "wp83oNUx14QLMAnyqQMgkOozlic2" at bounding box center [315, 14] width 104 height 6
paste input "Vnbh9b35NddShuC5q4vWeVnuaNh"
click at [333, 13] on input "Vnbh9b35NddShuC5q4vWeVnuaNh2" at bounding box center [315, 14] width 104 height 6
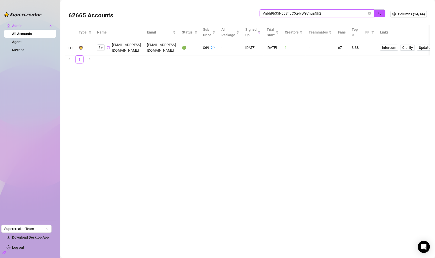
click at [333, 13] on input "Vnbh9b35NddShuC5q4vWeVnuaNh2" at bounding box center [315, 14] width 104 height 6
paste input "UFrb0QnmFCRvwxU04tVEFhhFJMl1"
click at [325, 11] on input "UFrb0QnmFCRvwxU04tVEFhhFJMl1" at bounding box center [315, 14] width 104 height 6
paste input "C6mRLkY924O3C7s7hG8EAurbFNb2"
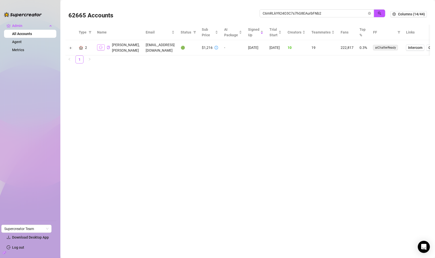
click at [103, 50] on button "button" at bounding box center [101, 47] width 8 height 6
click at [342, 15] on input "C6mRLkY924O3C7s7hG8EAurbFNb2" at bounding box center [315, 14] width 104 height 6
paste
click at [332, 14] on input "XZkmjUDKk3NRo3DDsqAvspZlMxl2" at bounding box center [315, 14] width 104 height 6
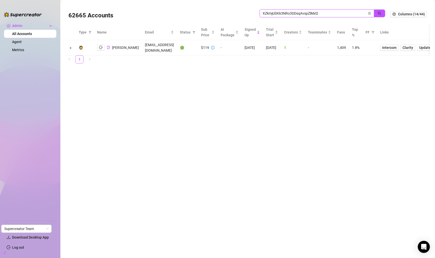
click at [332, 14] on input "XZkmjUDKk3NRo3DDsqAvspZlMxl2" at bounding box center [315, 14] width 104 height 6
click at [336, 16] on input "kUiH9vMeKhSYZ1naMT7TtcEI1It1" at bounding box center [315, 14] width 104 height 6
click at [337, 14] on input "paYUrZWp47gZVnEK1E9voq1adyr2" at bounding box center [315, 14] width 104 height 6
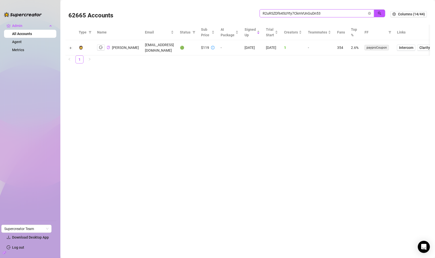
click at [335, 12] on input "R2uRSZDf64SUYty7CkmVUnGuDn53" at bounding box center [315, 14] width 104 height 6
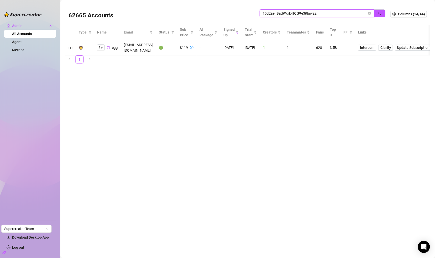
click at [329, 13] on input "15d2aeIf9adPVxk4fOG9eSRlawz2" at bounding box center [315, 14] width 104 height 6
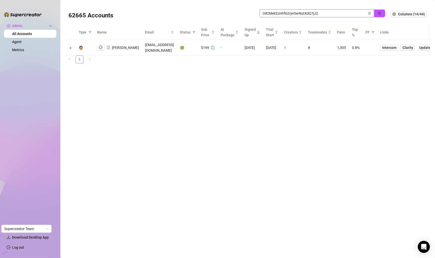
click at [328, 17] on span "O82MeEEznhf62rye5wNutXdQ7jJ2" at bounding box center [317, 13] width 115 height 8
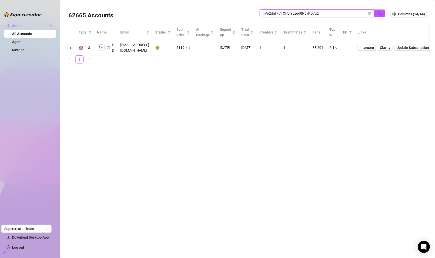
click at [334, 13] on input "hVp2dgFv7TOhUlYEzqd8P5vKD7q2" at bounding box center [315, 14] width 104 height 6
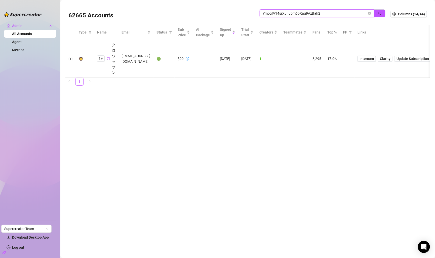
click at [334, 15] on input "YmoqfV14srXJFubm6pXag9AzBah2" at bounding box center [315, 14] width 104 height 6
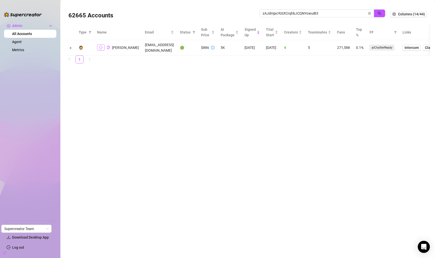
click at [101, 48] on icon "logout" at bounding box center [101, 48] width 4 height 4
click at [332, 11] on input "zAJdmjxcYUUtCrqhbJCQNYowuiB3" at bounding box center [315, 14] width 104 height 6
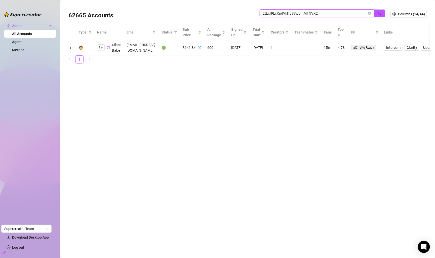
click at [318, 11] on input "2tLxf9LcKpdVklTqSSwpFtMTNVX2" at bounding box center [315, 14] width 104 height 6
type input "Xf51eueZzPUQ3lIVwVudvLmsPfP2"
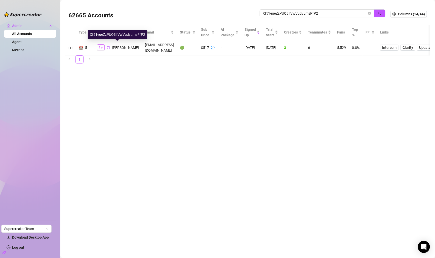
click at [101, 48] on icon "logout" at bounding box center [101, 48] width 4 height 4
click at [297, 12] on input "Xf51eueZzPUQ3lIVwVudvLmsPfP2" at bounding box center [315, 14] width 104 height 6
type input "xkDNRq21XBfcYtrtHYivKM6k1503"
click at [105, 47] on div "[PERSON_NAME]" at bounding box center [118, 47] width 42 height 6
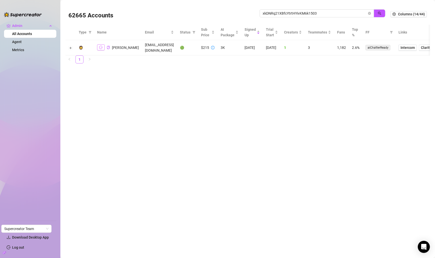
click at [102, 47] on icon "logout" at bounding box center [101, 48] width 4 height 4
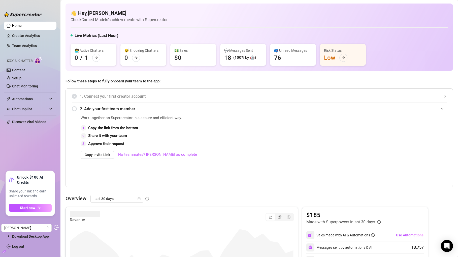
click at [4, 252] on icon "build" at bounding box center [4, 252] width 2 height 2
click at [25, 228] on link "Settings" at bounding box center [18, 227] width 13 height 4
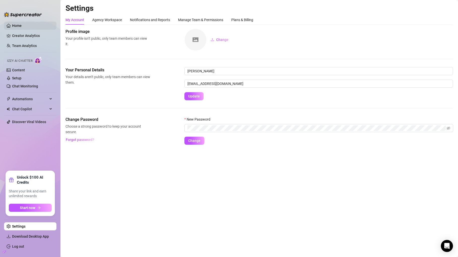
click at [22, 27] on link "Home" at bounding box center [17, 26] width 10 height 4
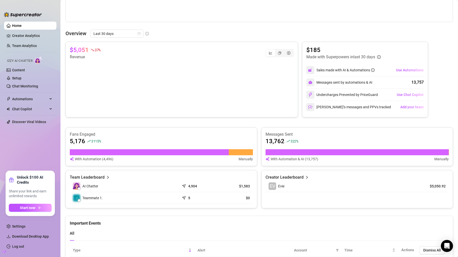
scroll to position [221, 0]
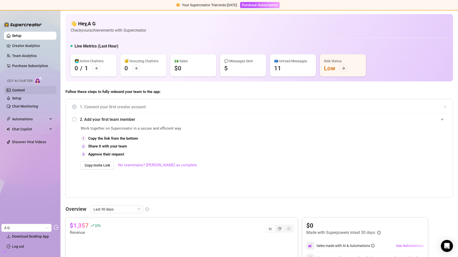
click at [24, 91] on link "Content" at bounding box center [18, 90] width 13 height 4
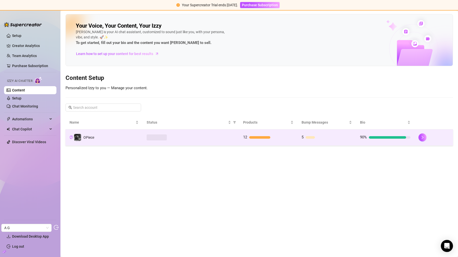
click at [102, 140] on td "OPiece" at bounding box center [103, 138] width 77 height 16
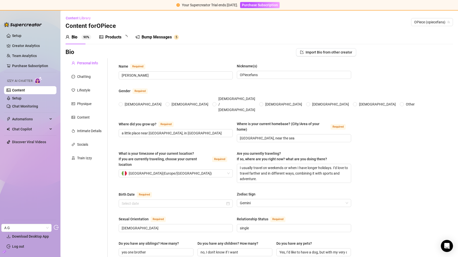
radio input "true"
type input "June 2nd, 1998"
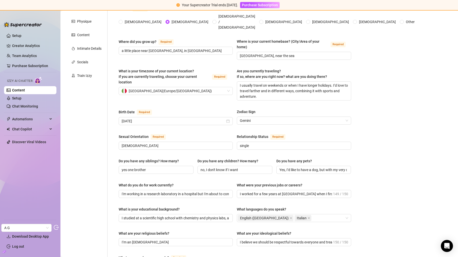
scroll to position [67, 0]
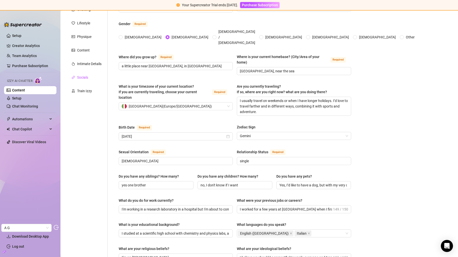
click at [85, 77] on div "Socials" at bounding box center [82, 78] width 11 height 6
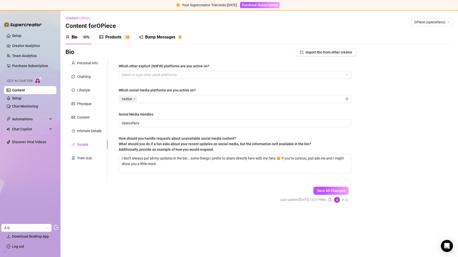
scroll to position [0, 0]
click at [82, 159] on div "Train Izzy" at bounding box center [84, 159] width 15 height 6
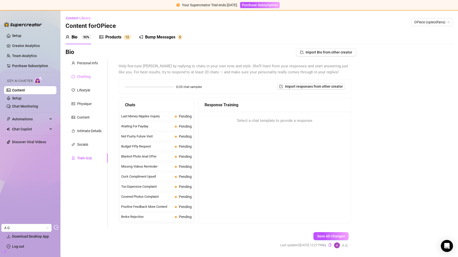
click at [90, 74] on div "Chatting" at bounding box center [86, 77] width 42 height 10
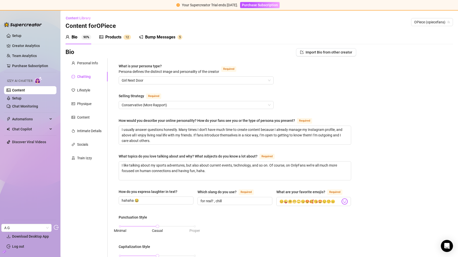
click at [124, 36] on sup "1 2" at bounding box center [127, 37] width 8 height 5
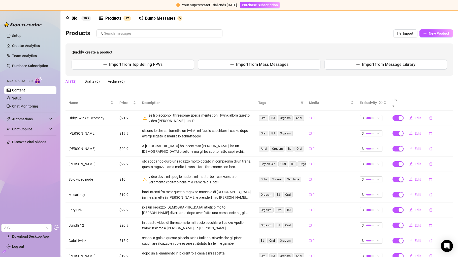
scroll to position [48, 0]
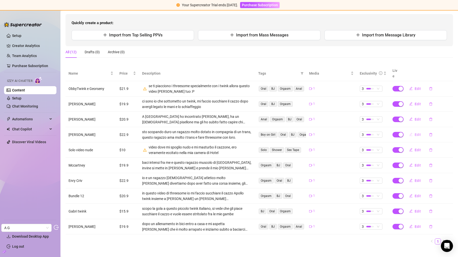
click at [413, 131] on button "Edit" at bounding box center [415, 135] width 20 height 8
type textarea "Video completo --> Notte impegnativa per @fabrizioparadiso 🐩letteralmente distr…"
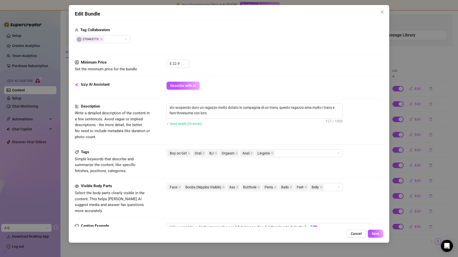
scroll to position [124, 0]
click at [429, 91] on div "Edit Bundle Account OPiece (@opiecefans) Name Name is for your internal organiz…" at bounding box center [229, 128] width 458 height 257
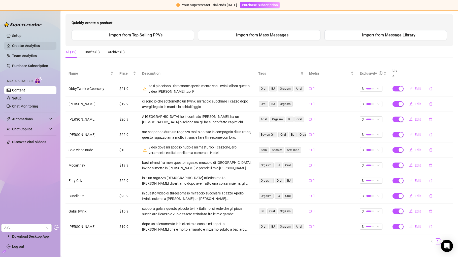
click at [41, 43] on link "Creator Analytics" at bounding box center [32, 46] width 40 height 8
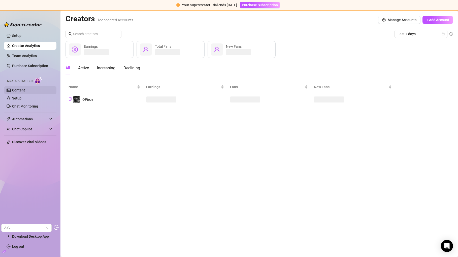
click at [25, 90] on link "Content" at bounding box center [18, 90] width 13 height 4
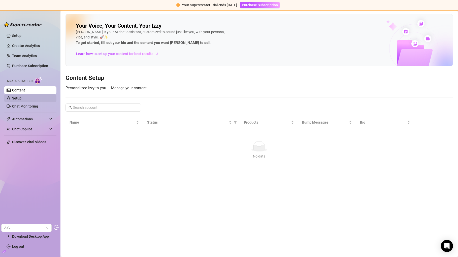
click at [21, 100] on link "Setup" at bounding box center [16, 98] width 9 height 4
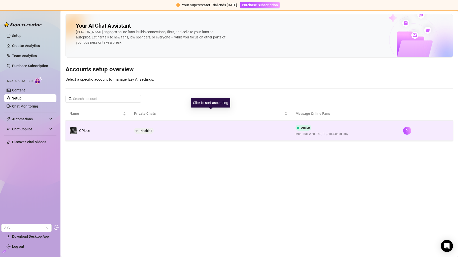
click at [175, 129] on td "Disabled" at bounding box center [210, 131] width 161 height 20
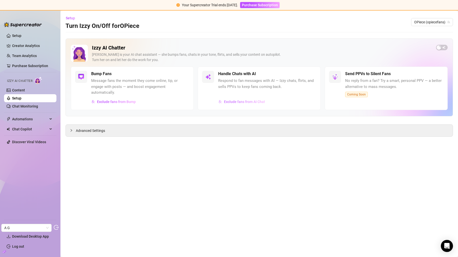
click at [233, 103] on span "Exclude fans from AI Chat" at bounding box center [244, 102] width 41 height 4
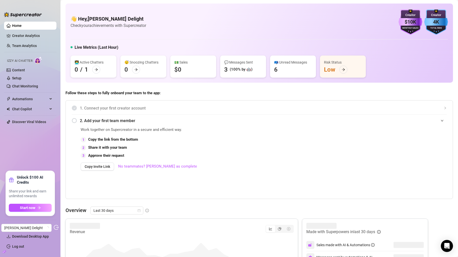
click at [5, 251] on icon "build" at bounding box center [5, 252] width 4 height 4
click at [18, 225] on link "Settings" at bounding box center [18, 227] width 13 height 4
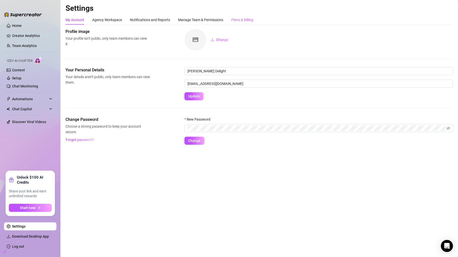
click at [242, 17] on div "Plans & Billing" at bounding box center [242, 20] width 22 height 10
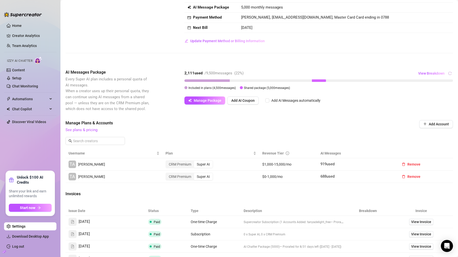
scroll to position [81, 0]
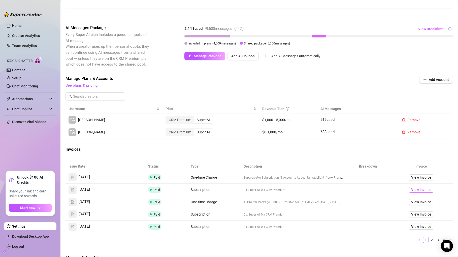
click at [414, 191] on span "View Invoice" at bounding box center [421, 190] width 20 height 6
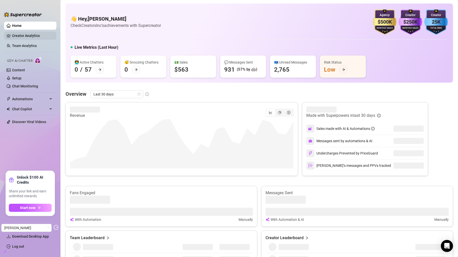
click at [36, 38] on link "Creator Analytics" at bounding box center [32, 36] width 40 height 8
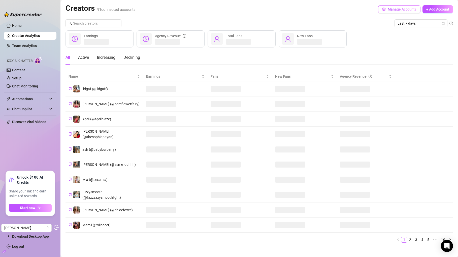
click at [378, 10] on button "Manage Accounts" at bounding box center [399, 9] width 42 height 8
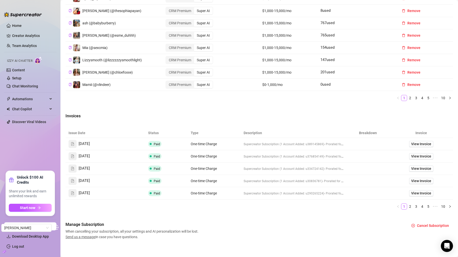
scroll to position [230, 0]
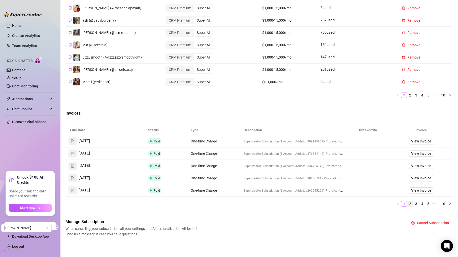
click at [409, 203] on link "2" at bounding box center [410, 204] width 6 height 6
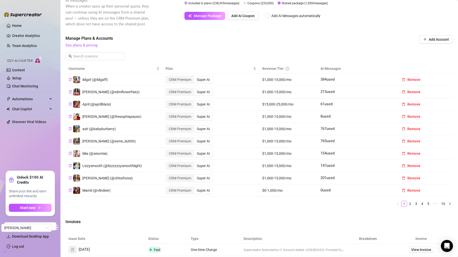
scroll to position [98, 0]
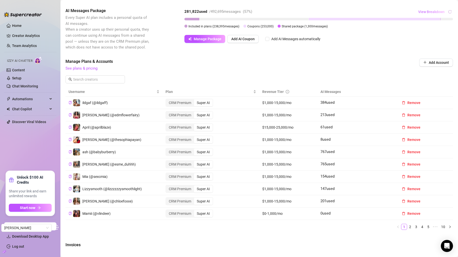
click at [436, 12] on span "View Breakdown" at bounding box center [431, 12] width 26 height 4
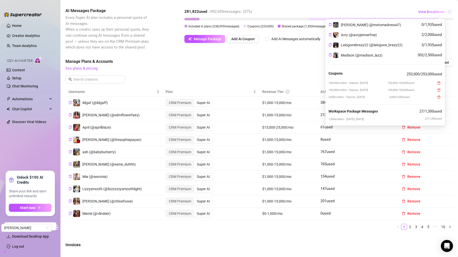
scroll to position [905, 0]
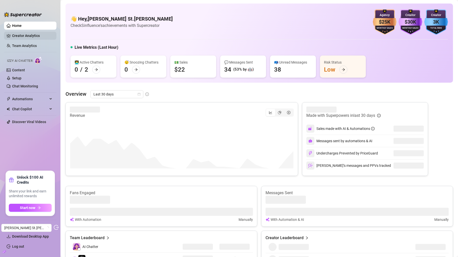
click at [50, 39] on link "Creator Analytics" at bounding box center [32, 36] width 40 height 8
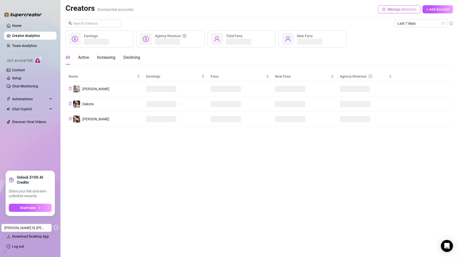
click at [398, 11] on button "Manage Accounts" at bounding box center [399, 9] width 42 height 8
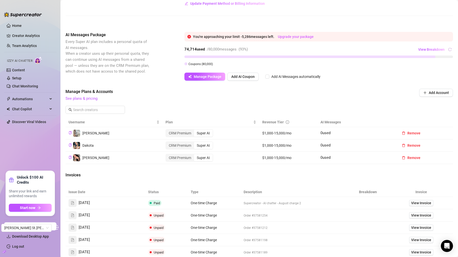
scroll to position [97, 0]
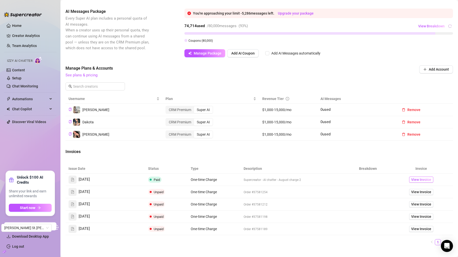
click at [422, 179] on span "View Invoice" at bounding box center [421, 180] width 20 height 6
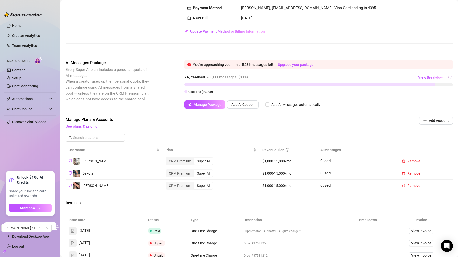
scroll to position [45, 0]
click at [421, 79] on span "View Breakdown" at bounding box center [431, 78] width 26 height 4
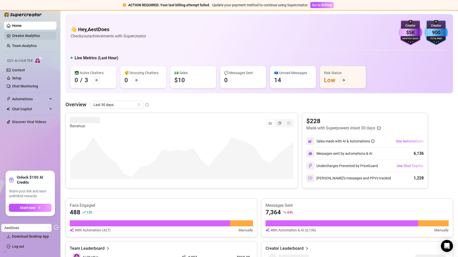
click at [31, 37] on link "Creator Analytics" at bounding box center [32, 36] width 40 height 8
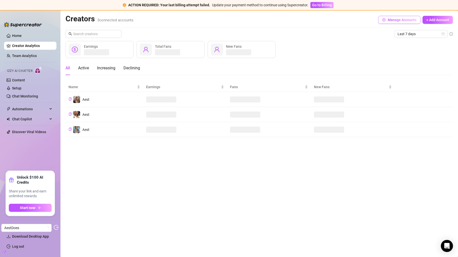
click at [388, 23] on button "Manage Accounts" at bounding box center [399, 20] width 42 height 8
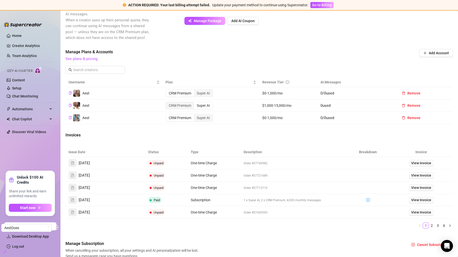
scroll to position [150, 0]
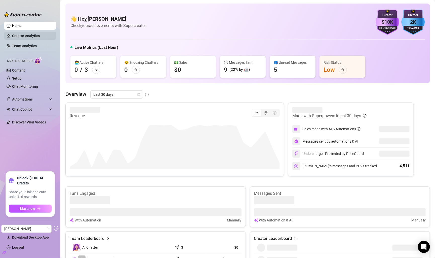
click at [41, 35] on link "Creator Analytics" at bounding box center [32, 36] width 40 height 8
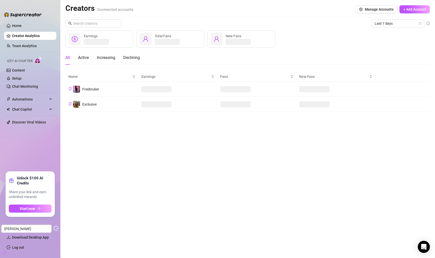
click at [370, 16] on div "Creators 2 connected accounts Manage Accounts + Add Account Last 7 days Earning…" at bounding box center [247, 58] width 365 height 108
click at [374, 10] on span "Manage Accounts" at bounding box center [379, 9] width 29 height 4
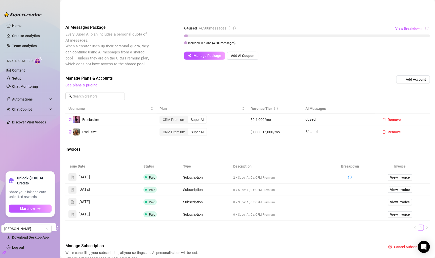
scroll to position [105, 0]
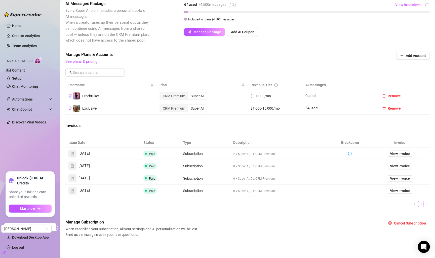
click at [424, 4] on div "View Breakdown" at bounding box center [412, 5] width 35 height 8
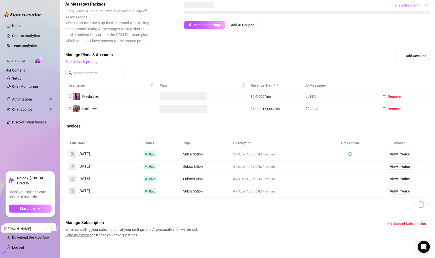
click at [413, 5] on span "View Breakdown" at bounding box center [408, 5] width 26 height 4
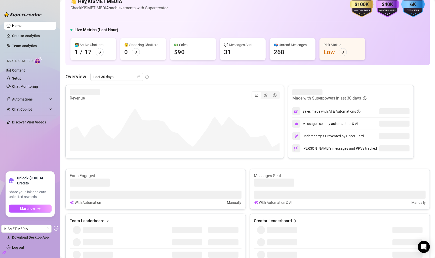
scroll to position [13, 0]
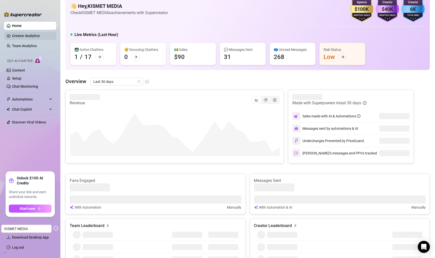
click at [25, 32] on link "Creator Analytics" at bounding box center [32, 36] width 40 height 8
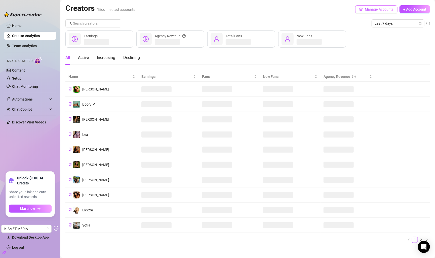
click at [369, 9] on span "Manage Accounts" at bounding box center [379, 9] width 29 height 4
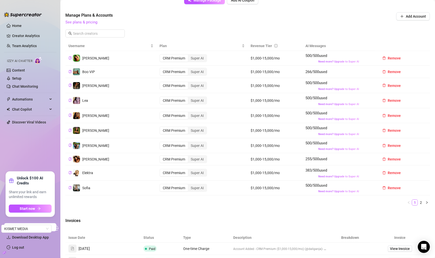
scroll to position [142, 0]
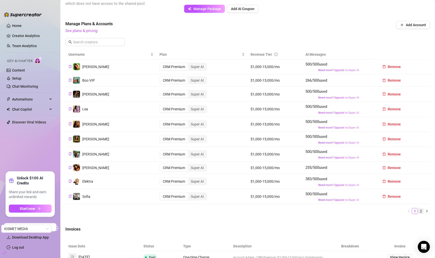
click at [420, 210] on link "2" at bounding box center [421, 211] width 6 height 6
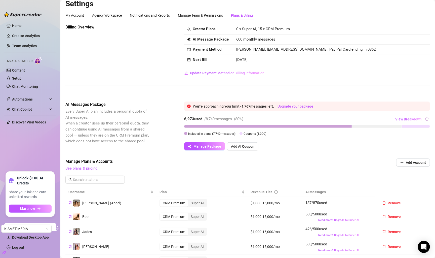
scroll to position [0, 0]
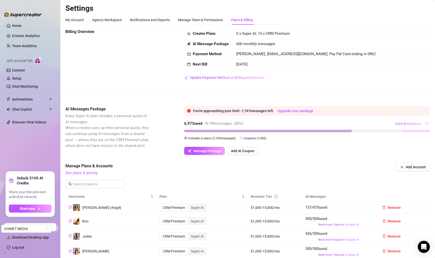
click at [404, 126] on span "View Breakdown" at bounding box center [408, 124] width 26 height 4
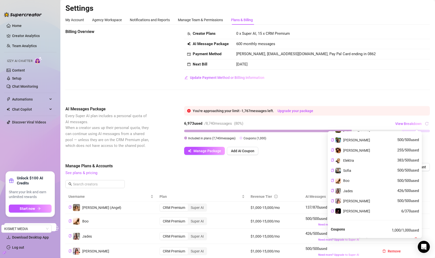
scroll to position [89, 0]
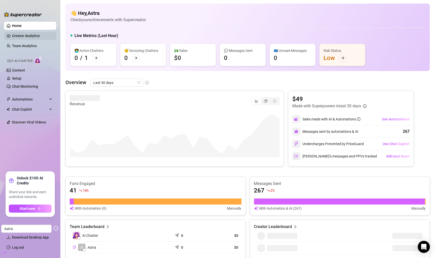
click at [35, 36] on link "Creator Analytics" at bounding box center [32, 36] width 40 height 8
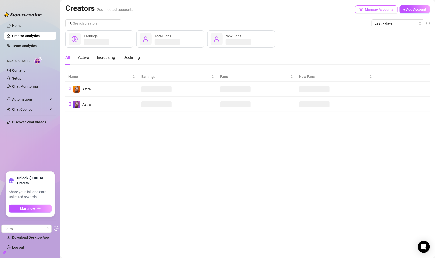
click at [380, 12] on button "Manage Accounts" at bounding box center [376, 9] width 42 height 8
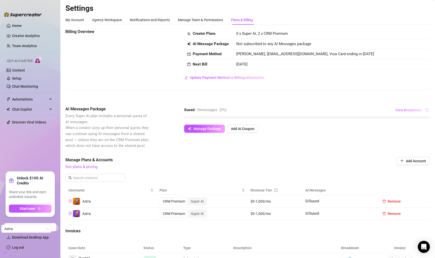
click at [408, 109] on span "View Breakdown" at bounding box center [408, 110] width 26 height 4
click at [407, 109] on span "View Breakdown" at bounding box center [408, 110] width 26 height 4
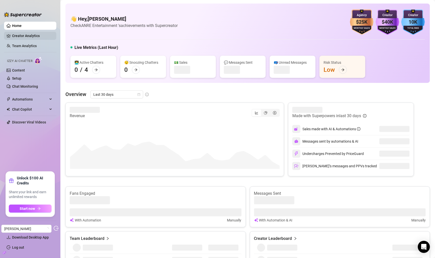
click at [39, 34] on link "Creator Analytics" at bounding box center [32, 36] width 40 height 8
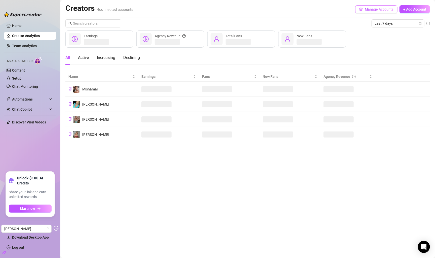
click at [360, 10] on icon "setting" at bounding box center [360, 10] width 3 height 4
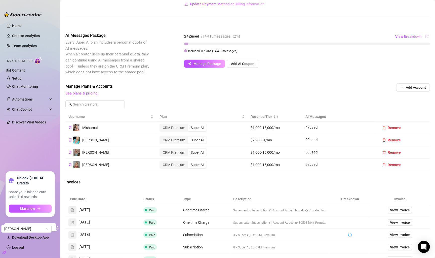
scroll to position [75, 0]
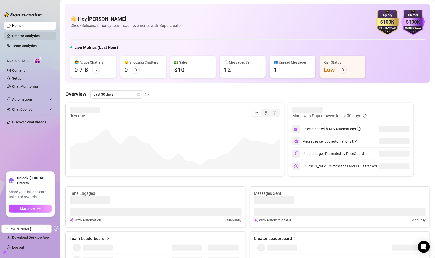
click at [37, 33] on link "Creator Analytics" at bounding box center [32, 36] width 40 height 8
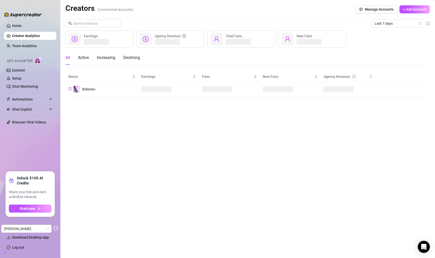
click at [357, 14] on div "Creators 1 connected accounts Manage Accounts + Add Account" at bounding box center [247, 10] width 365 height 12
click at [363, 11] on button "Manage Accounts" at bounding box center [376, 9] width 42 height 8
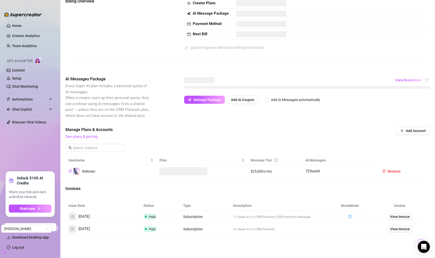
scroll to position [32, 0]
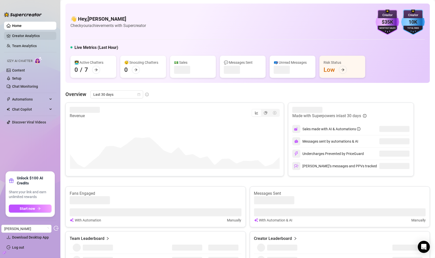
click at [30, 36] on link "Creator Analytics" at bounding box center [32, 36] width 40 height 8
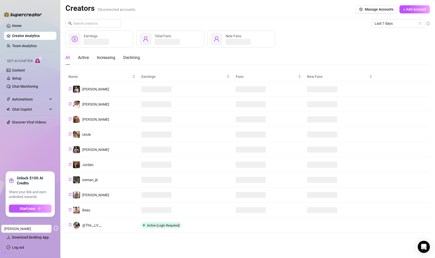
click at [369, 5] on div "Creators 10 connected accounts Manage Accounts + Add Account" at bounding box center [247, 10] width 365 height 12
click at [369, 9] on span "Manage Accounts" at bounding box center [379, 9] width 29 height 4
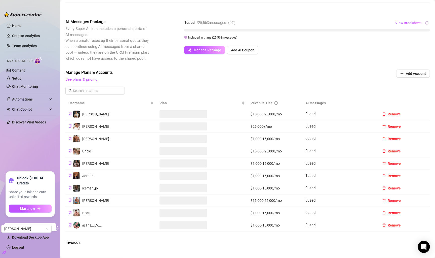
scroll to position [85, 0]
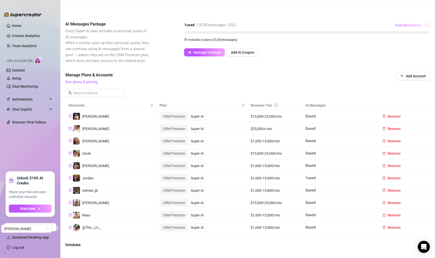
click at [413, 26] on span "View Breakdown" at bounding box center [408, 25] width 26 height 4
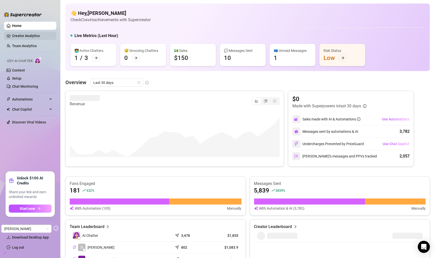
click at [44, 35] on link "Creator Analytics" at bounding box center [32, 36] width 40 height 8
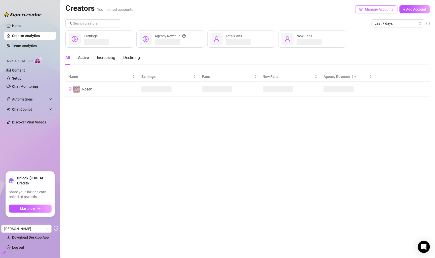
click at [383, 11] on span "Manage Accounts" at bounding box center [379, 9] width 29 height 4
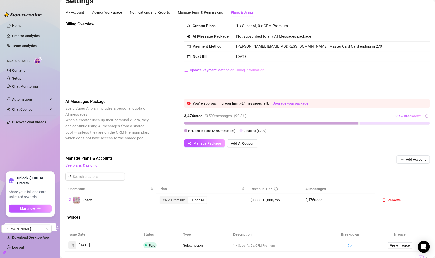
scroll to position [8, 0]
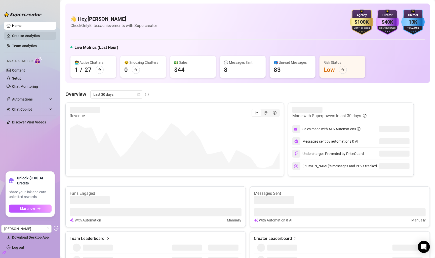
click at [44, 32] on link "Creator Analytics" at bounding box center [32, 36] width 40 height 8
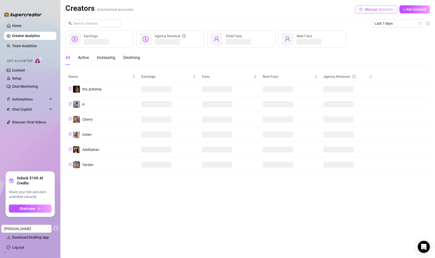
click at [373, 12] on button "Manage Accounts" at bounding box center [376, 9] width 42 height 8
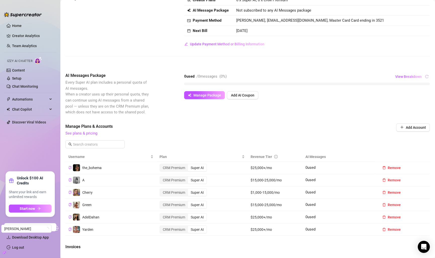
scroll to position [27, 0]
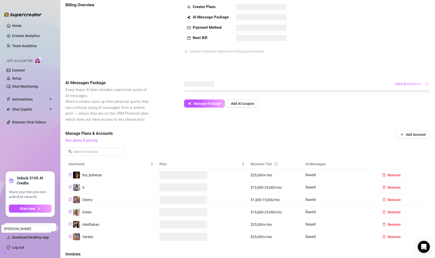
click at [402, 87] on button "View Breakdown" at bounding box center [408, 84] width 27 height 8
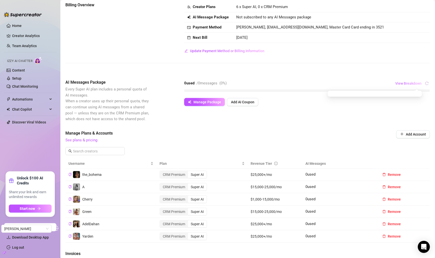
click at [408, 81] on button "View Breakdown" at bounding box center [408, 83] width 27 height 8
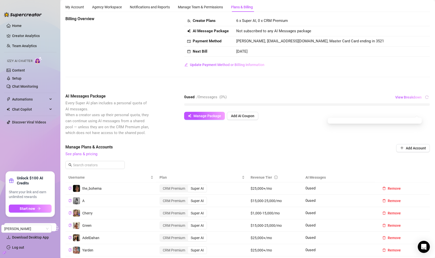
scroll to position [0, 0]
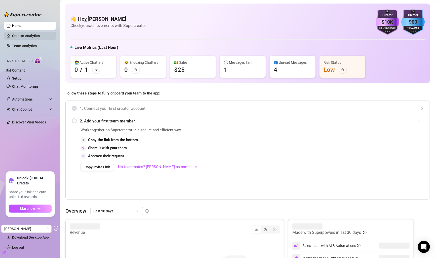
click at [34, 35] on link "Creator Analytics" at bounding box center [32, 36] width 40 height 8
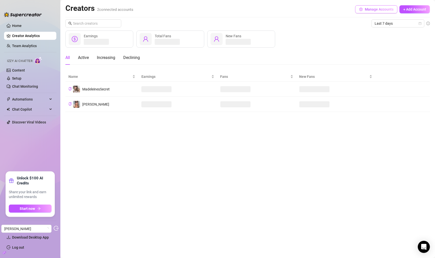
click at [386, 7] on span "Manage Accounts" at bounding box center [379, 9] width 29 height 4
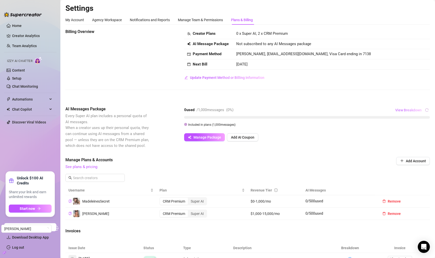
click at [420, 107] on button "View Breakdown" at bounding box center [408, 110] width 27 height 8
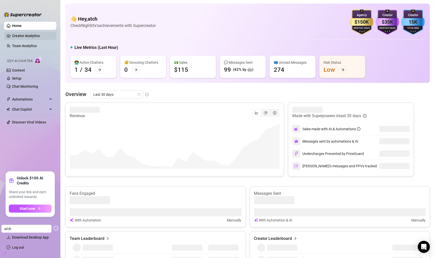
click at [28, 32] on link "Creator Analytics" at bounding box center [32, 36] width 40 height 8
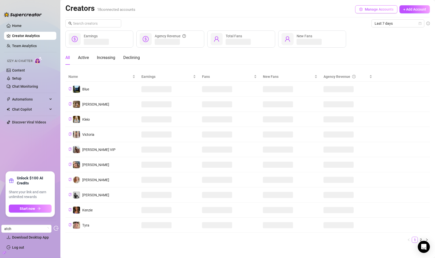
click at [388, 8] on span "Manage Accounts" at bounding box center [379, 9] width 29 height 4
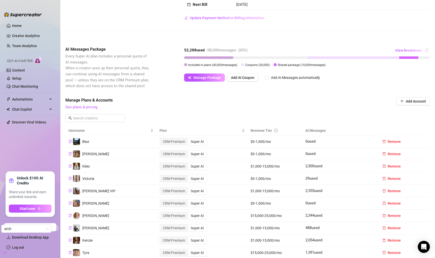
scroll to position [61, 0]
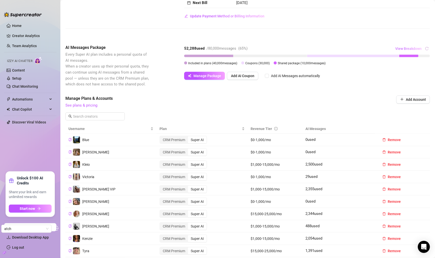
click at [401, 47] on span "View Breakdown" at bounding box center [408, 49] width 26 height 4
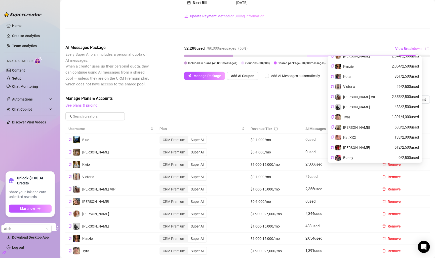
scroll to position [19, 0]
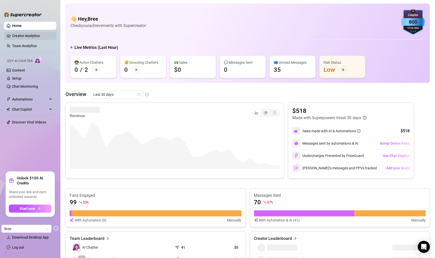
click at [38, 38] on link "Creator Analytics" at bounding box center [32, 36] width 40 height 8
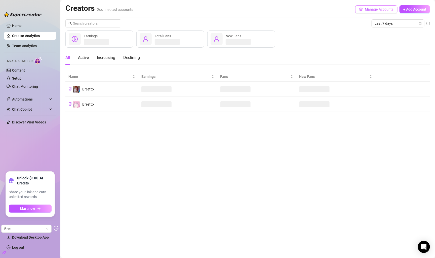
click at [369, 13] on button "Manage Accounts" at bounding box center [376, 9] width 42 height 8
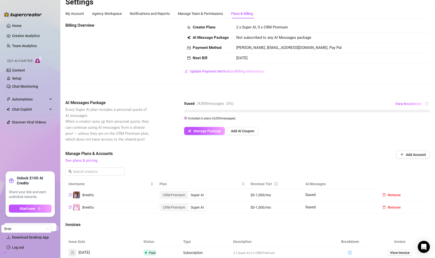
scroll to position [9, 0]
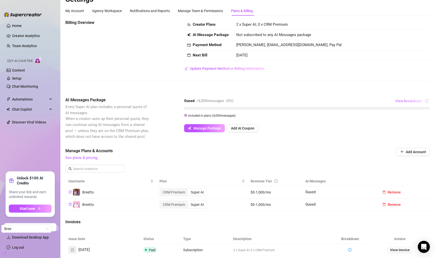
click at [401, 100] on span "View Breakdown" at bounding box center [408, 101] width 26 height 4
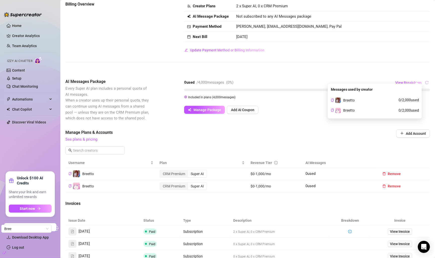
scroll to position [34, 0]
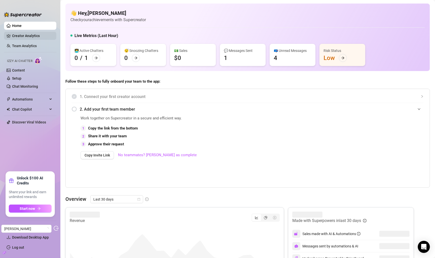
click at [28, 36] on link "Creator Analytics" at bounding box center [32, 36] width 40 height 8
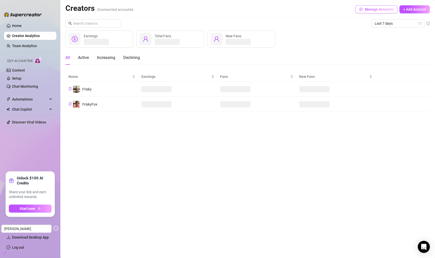
click at [381, 6] on button "Manage Accounts" at bounding box center [376, 9] width 42 height 8
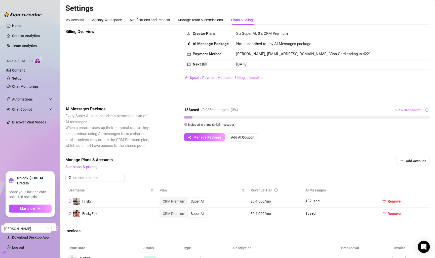
click at [405, 111] on span "View Breakdown" at bounding box center [408, 110] width 26 height 4
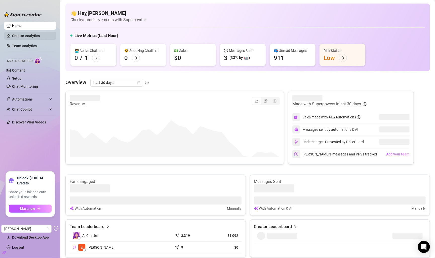
click at [23, 37] on link "Creator Analytics" at bounding box center [32, 36] width 40 height 8
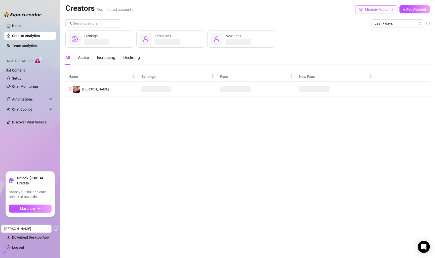
click at [366, 10] on span "Manage Accounts" at bounding box center [379, 9] width 29 height 4
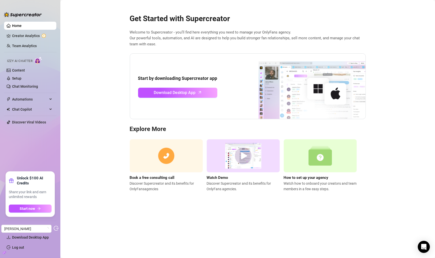
click at [5, 253] on icon "build" at bounding box center [5, 252] width 4 height 2
click at [18, 228] on link "Settings" at bounding box center [18, 227] width 13 height 4
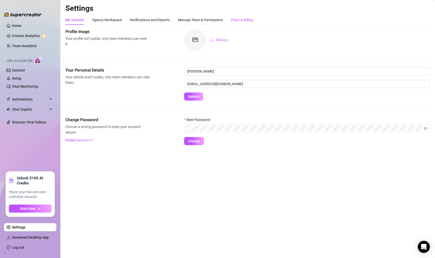
click at [245, 20] on div "Plans & Billing" at bounding box center [242, 20] width 22 height 6
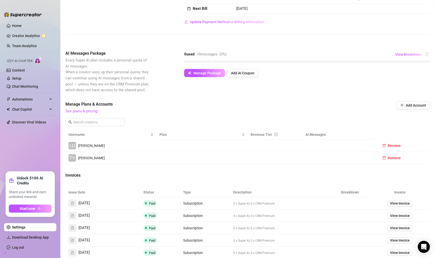
scroll to position [31, 0]
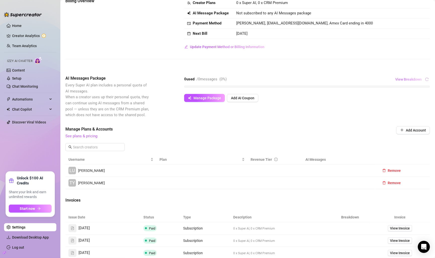
click at [414, 79] on span "View Breakdown" at bounding box center [408, 79] width 26 height 4
click at [351, 117] on div "AI Messages Package Every Super AI plan includes a personal quota of AI message…" at bounding box center [247, 96] width 365 height 43
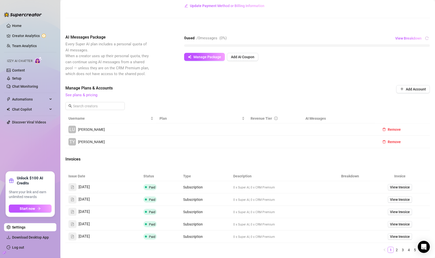
scroll to position [73, 0]
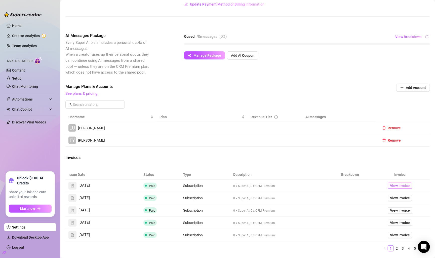
click at [409, 187] on span "View Invoice" at bounding box center [400, 186] width 20 height 6
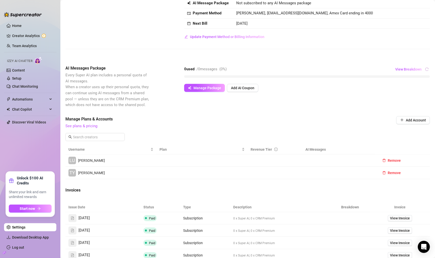
scroll to position [42, 0]
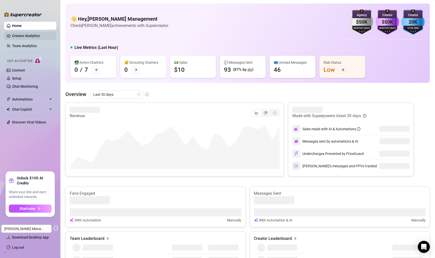
click at [26, 36] on link "Creator Analytics" at bounding box center [32, 36] width 40 height 8
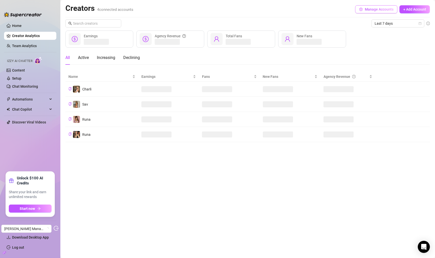
click at [376, 7] on button "Manage Accounts" at bounding box center [376, 9] width 42 height 8
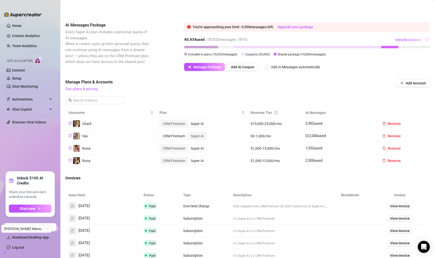
scroll to position [86, 0]
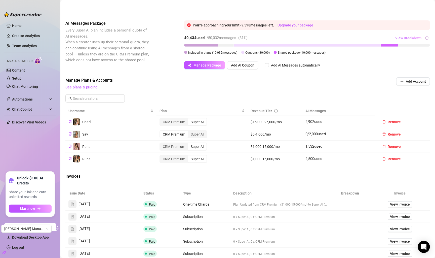
click at [401, 39] on span "View Breakdown" at bounding box center [408, 38] width 26 height 4
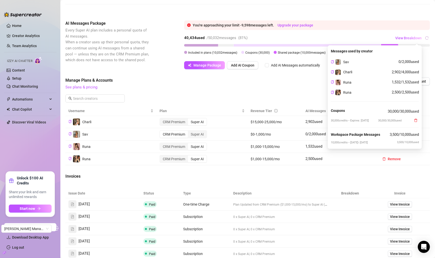
click at [322, 106] on th "AI Messages" at bounding box center [339, 111] width 73 height 10
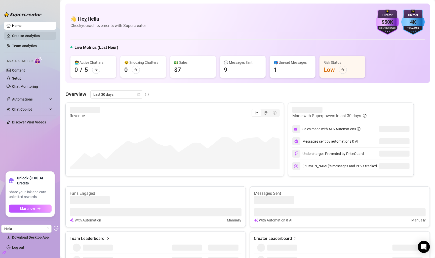
click at [35, 37] on link "Creator Analytics" at bounding box center [32, 36] width 40 height 8
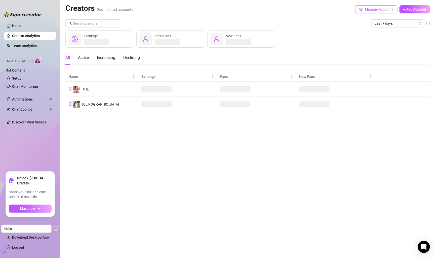
click at [376, 10] on span "Manage Accounts" at bounding box center [379, 9] width 29 height 4
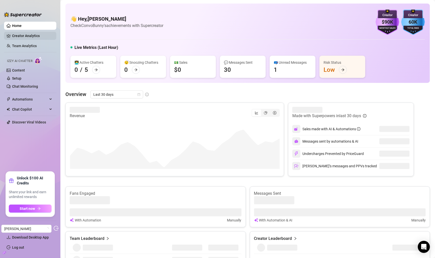
click at [39, 37] on link "Creator Analytics" at bounding box center [32, 36] width 40 height 8
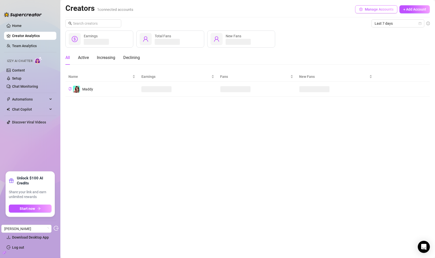
click at [365, 11] on span "Manage Accounts" at bounding box center [379, 9] width 29 height 4
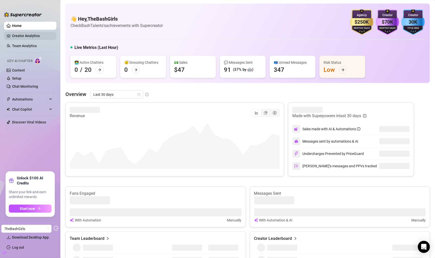
click at [40, 35] on link "Creator Analytics" at bounding box center [32, 36] width 40 height 8
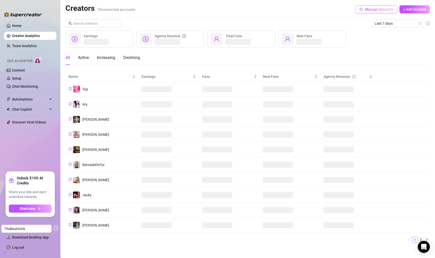
click at [369, 11] on span "Manage Accounts" at bounding box center [379, 9] width 29 height 4
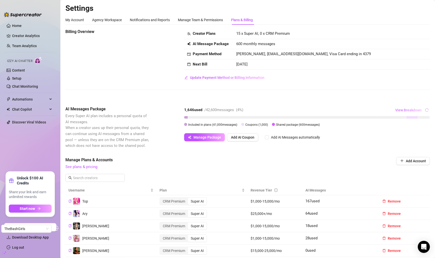
click at [401, 108] on span "View Breakdown" at bounding box center [408, 110] width 26 height 4
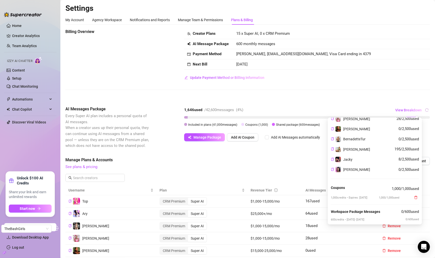
scroll to position [111, 0]
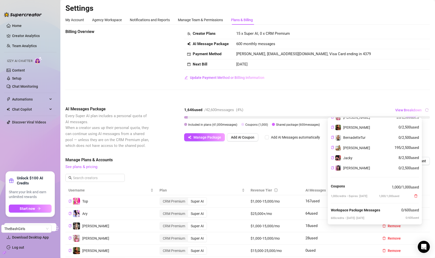
click at [284, 151] on div "Billing Overview Creator Plans 15 x Super AI, 0 x CRM Premium AI Message Packag…" at bounding box center [247, 248] width 365 height 439
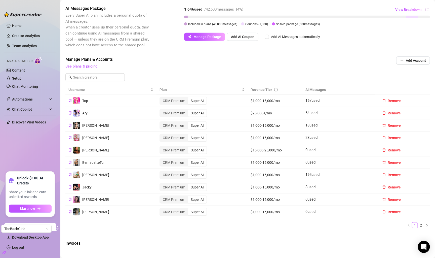
scroll to position [117, 0]
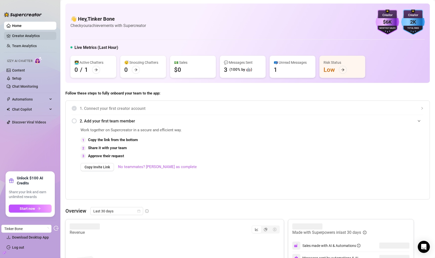
click at [19, 36] on link "Creator Analytics" at bounding box center [32, 36] width 40 height 8
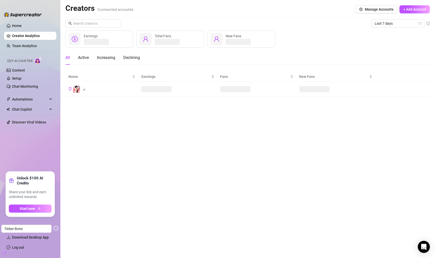
click at [369, 14] on div "Creators 1 connected accounts Manage Accounts + Add Account" at bounding box center [247, 10] width 365 height 12
click at [373, 12] on button "Manage Accounts" at bounding box center [376, 9] width 42 height 8
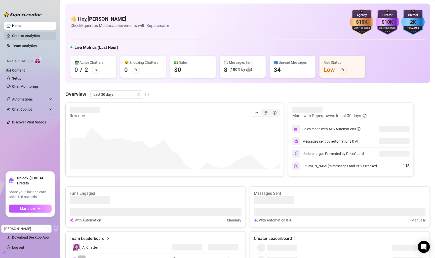
click at [42, 35] on link "Creator Analytics" at bounding box center [32, 36] width 40 height 8
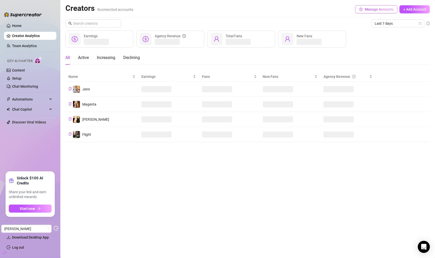
click at [370, 7] on span "Manage Accounts" at bounding box center [379, 9] width 29 height 4
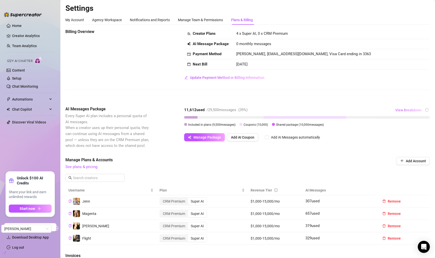
click at [408, 113] on button "View Breakdown" at bounding box center [408, 110] width 27 height 8
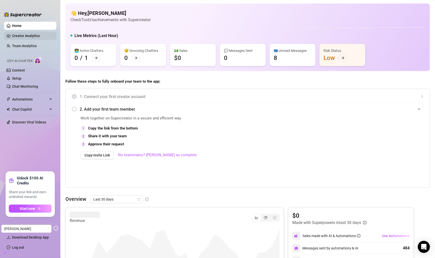
click at [40, 38] on link "Creator Analytics" at bounding box center [32, 36] width 40 height 8
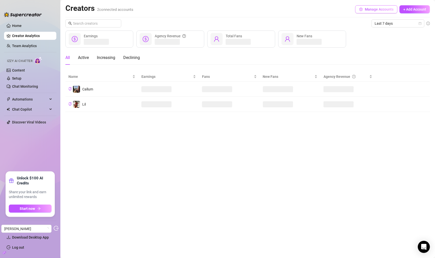
click at [384, 12] on button "Manage Accounts" at bounding box center [376, 9] width 42 height 8
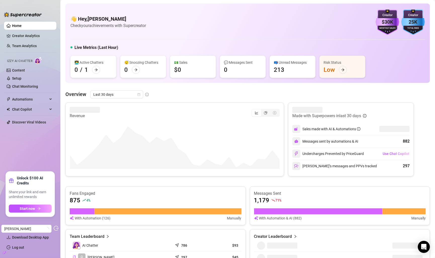
click at [44, 31] on ul "Home Creator Analytics Team Analytics Izzy AI Chatter Content Setup Chat Monito…" at bounding box center [30, 95] width 52 height 150
click at [38, 35] on link "Creator Analytics" at bounding box center [32, 36] width 40 height 8
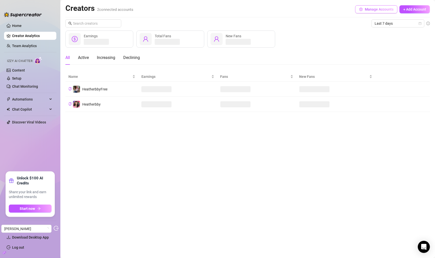
click at [377, 10] on span "Manage Accounts" at bounding box center [379, 9] width 29 height 4
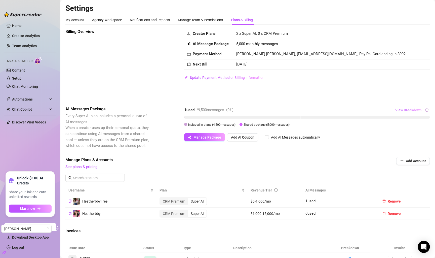
click at [398, 111] on span "View Breakdown" at bounding box center [408, 110] width 26 height 4
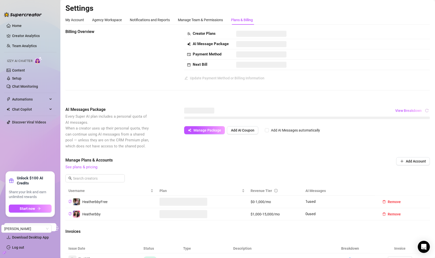
click at [370, 103] on div "Billing Overview Creator Plans AI Message Package Payment Method Next Bill Upda…" at bounding box center [247, 173] width 365 height 289
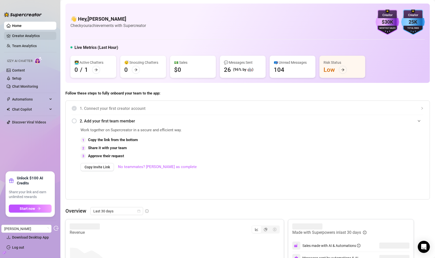
click at [29, 33] on link "Creator Analytics" at bounding box center [32, 36] width 40 height 8
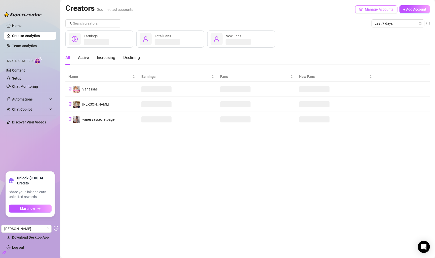
click at [363, 11] on span "button" at bounding box center [361, 9] width 4 height 4
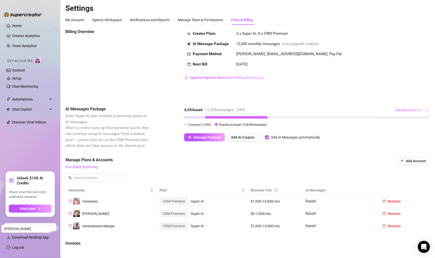
click at [412, 110] on span "View Breakdown" at bounding box center [408, 110] width 26 height 4
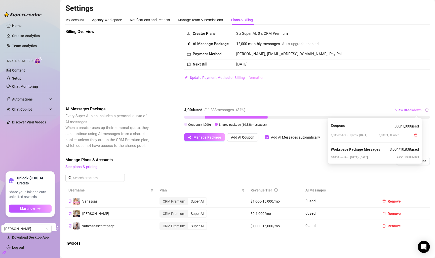
click at [372, 90] on div "Billing Overview Creator Plans 3 x Super AI, 0 x CRM Premium AI Message Package…" at bounding box center [247, 63] width 365 height 69
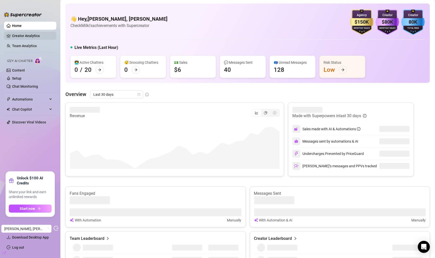
click at [38, 36] on link "Creator Analytics" at bounding box center [32, 36] width 40 height 8
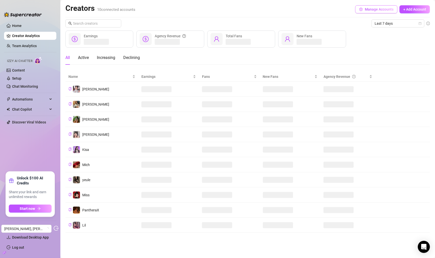
click at [365, 9] on span "Manage Accounts" at bounding box center [379, 9] width 29 height 4
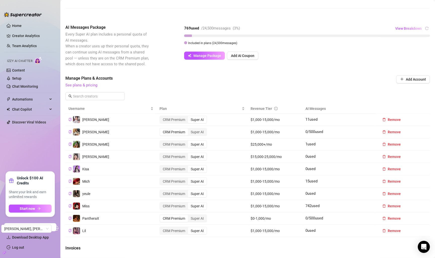
scroll to position [84, 0]
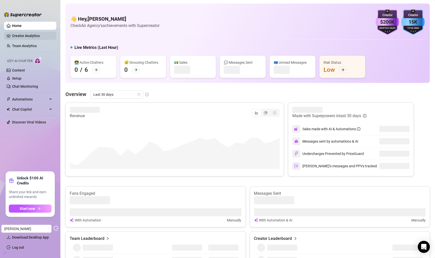
click at [36, 33] on link "Creator Analytics" at bounding box center [32, 36] width 40 height 8
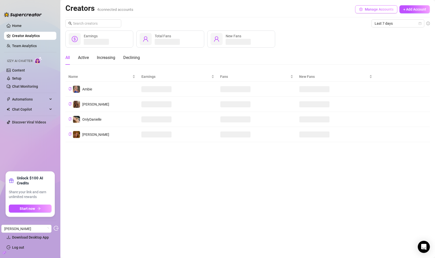
click at [375, 13] on button "Manage Accounts" at bounding box center [376, 9] width 42 height 8
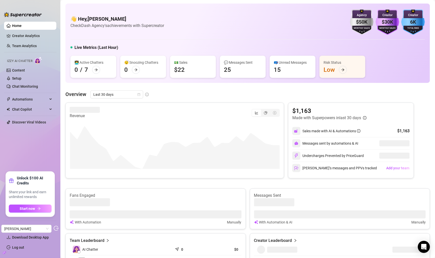
drag, startPoint x: 79, startPoint y: 36, endPoint x: 71, endPoint y: 36, distance: 8.1
click at [77, 36] on div "👋 Hey, Leslie Howell Check Dash Agency's achievements with Supercreator $50K Ag…" at bounding box center [247, 43] width 365 height 79
click at [48, 37] on link "Creator Analytics" at bounding box center [32, 36] width 40 height 8
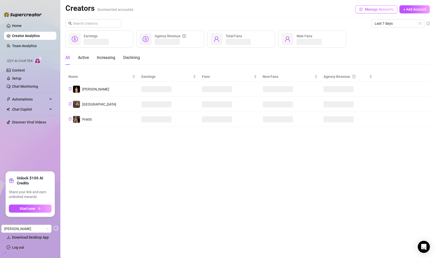
click at [364, 7] on button "Manage Accounts" at bounding box center [376, 9] width 42 height 8
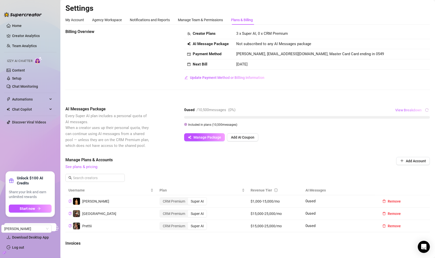
click at [402, 110] on span "View Breakdown" at bounding box center [408, 110] width 26 height 4
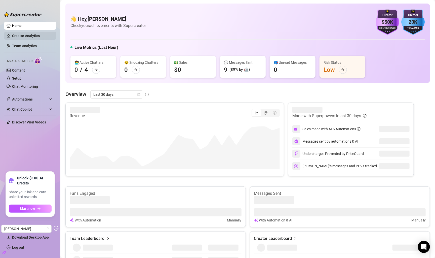
click at [41, 37] on link "Creator Analytics" at bounding box center [32, 36] width 40 height 8
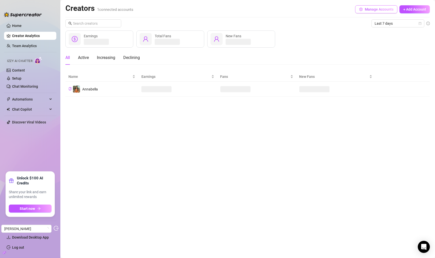
click at [369, 12] on button "Manage Accounts" at bounding box center [376, 9] width 42 height 8
